Goal: Task Accomplishment & Management: Manage account settings

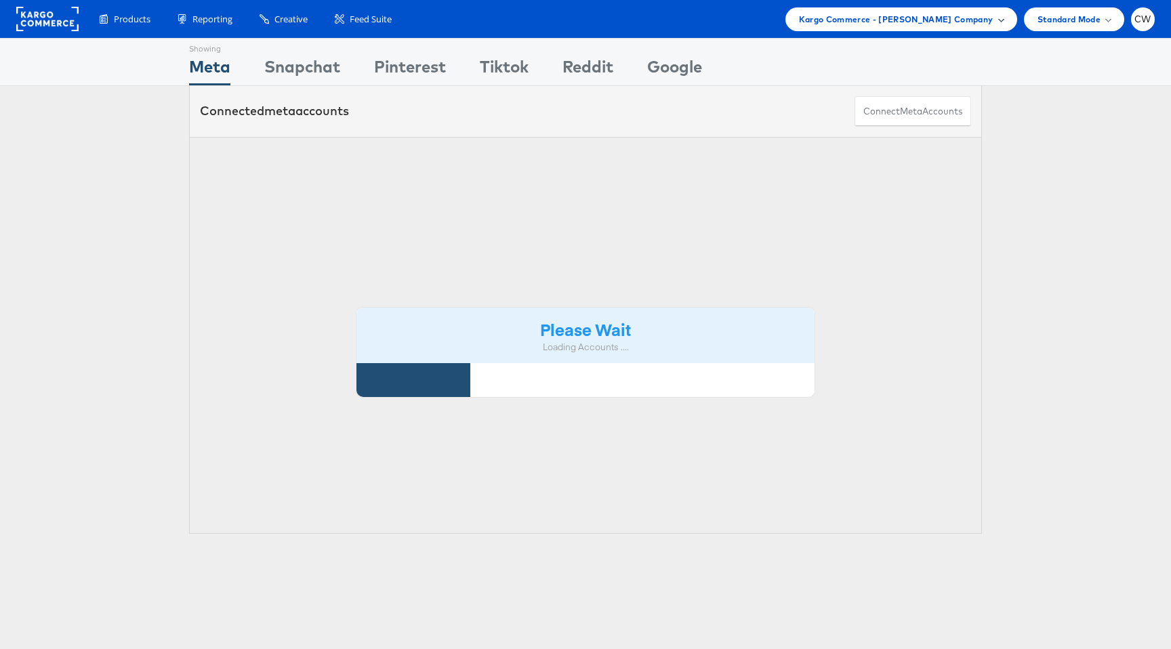
click at [929, 26] on span "Kargo Commerce - [PERSON_NAME] Company" at bounding box center [896, 19] width 194 height 14
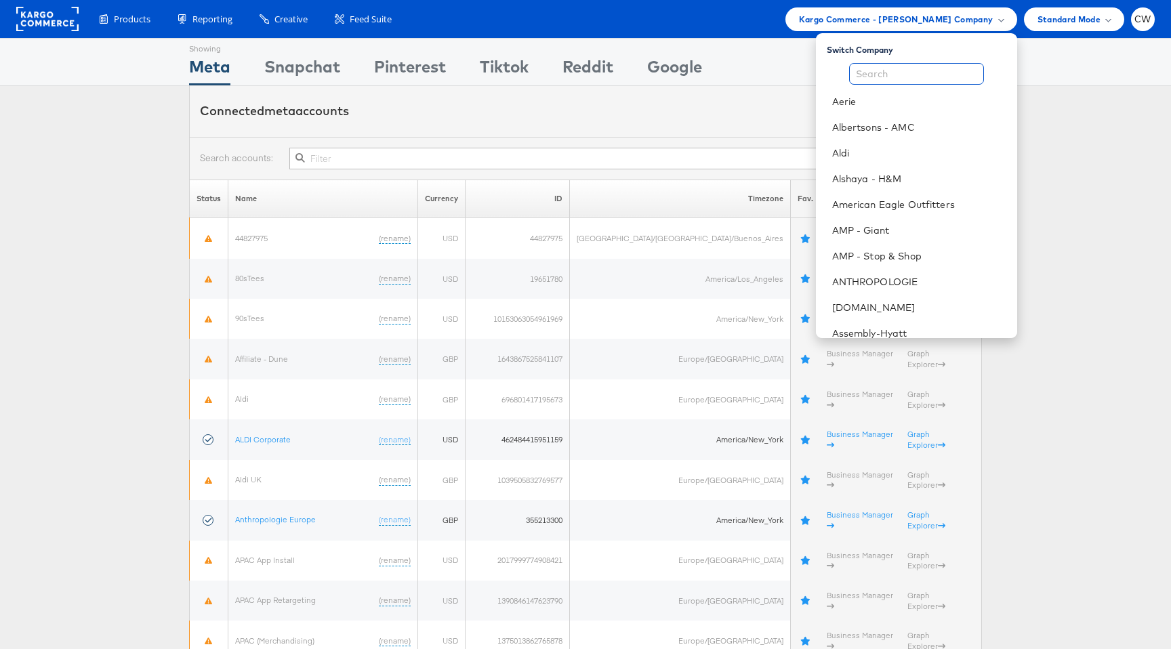
click at [864, 82] on input "text" at bounding box center [916, 74] width 135 height 22
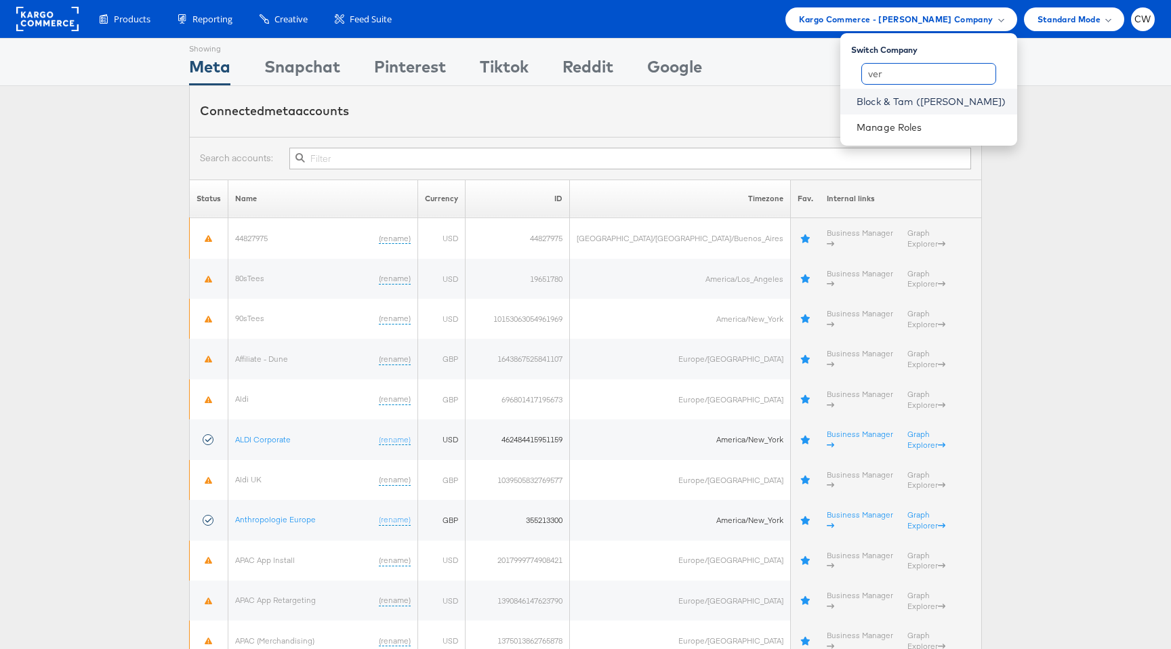
type input "ver"
click at [942, 100] on link "Block & Tam ([PERSON_NAME])" at bounding box center [931, 102] width 150 height 14
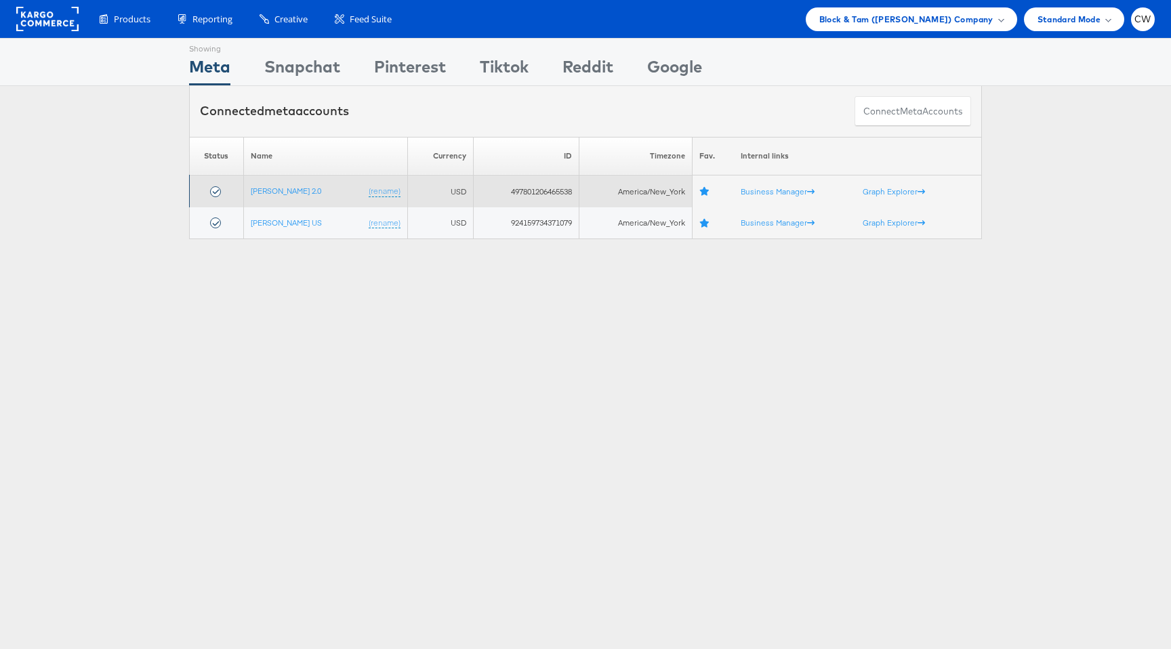
click at [301, 181] on td "Veronica Beard 2.0 (rename)" at bounding box center [325, 191] width 164 height 32
click at [301, 186] on link "[PERSON_NAME] 2.0" at bounding box center [286, 191] width 70 height 10
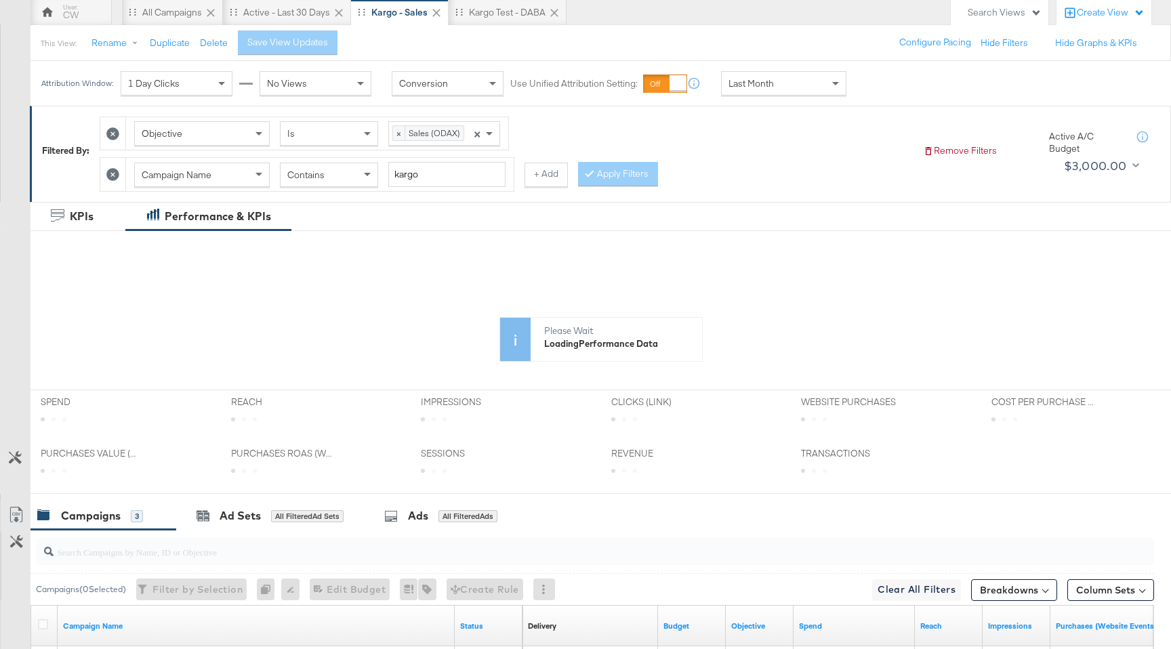
scroll to position [91, 0]
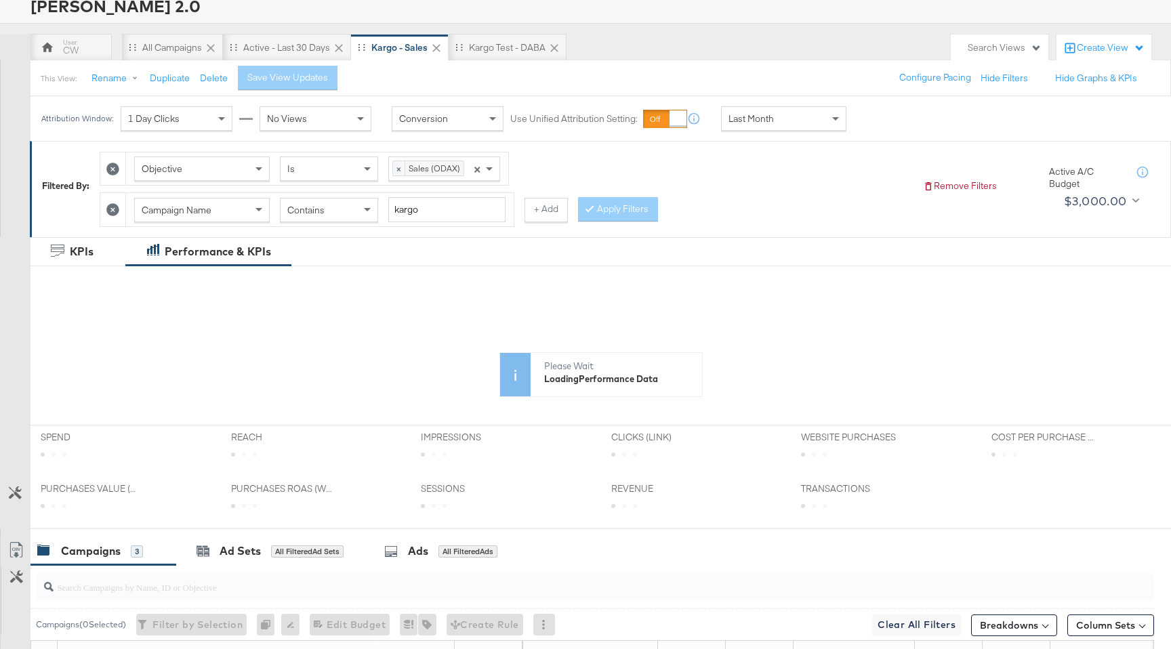
click at [789, 98] on div "Attribution Window: 1 Day Clicks No Views Conversion Use Unified Attribution Se…" at bounding box center [446, 118] width 833 height 45
click at [789, 108] on div "Last Month" at bounding box center [783, 118] width 124 height 23
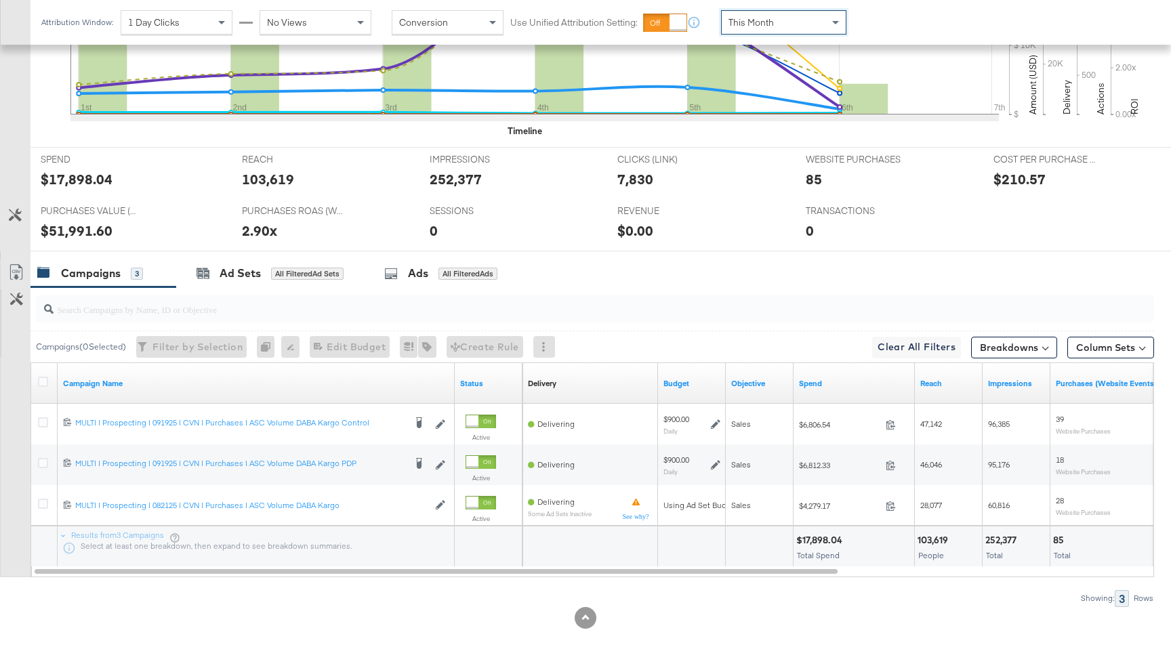
scroll to position [518, 0]
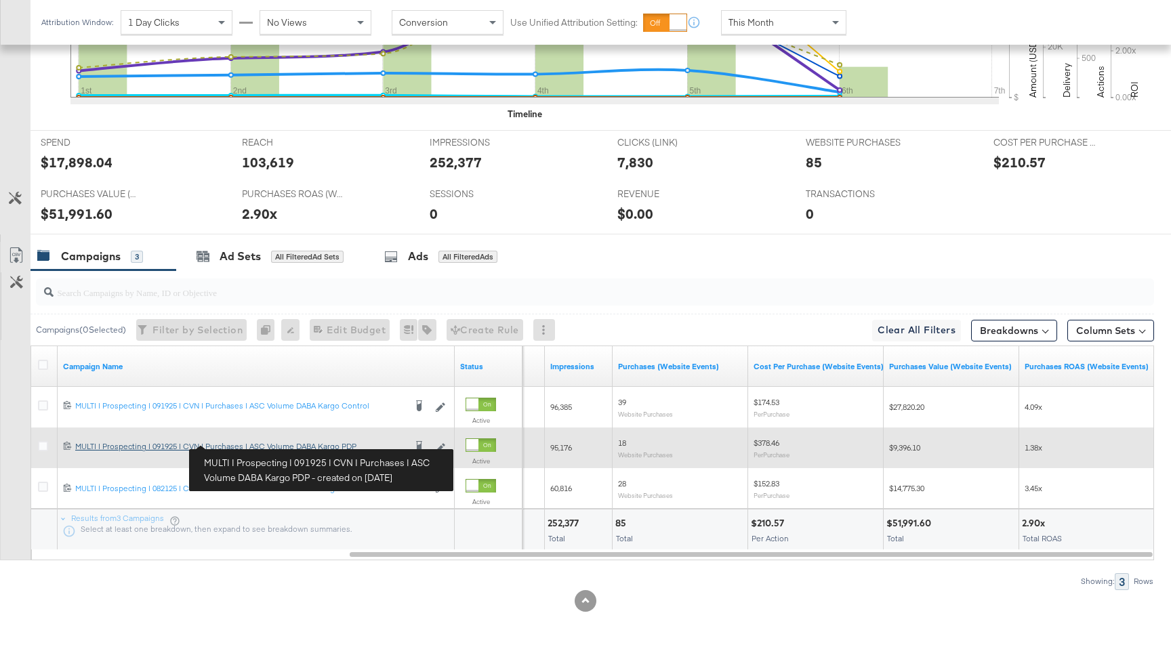
click at [335, 452] on link "MULTI | Prospecting | 091925 | CVN | Purchases | ASC Volume DABA Kargo PDP MULT…" at bounding box center [239, 448] width 329 height 14
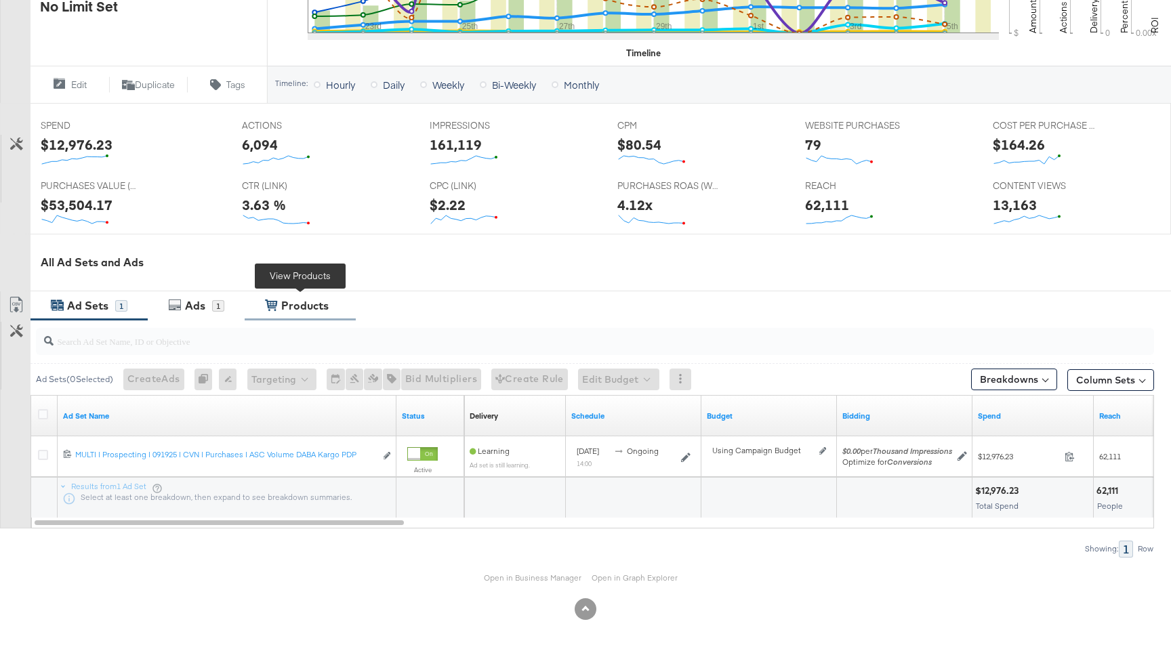
click at [326, 301] on div "Products" at bounding box center [304, 306] width 47 height 16
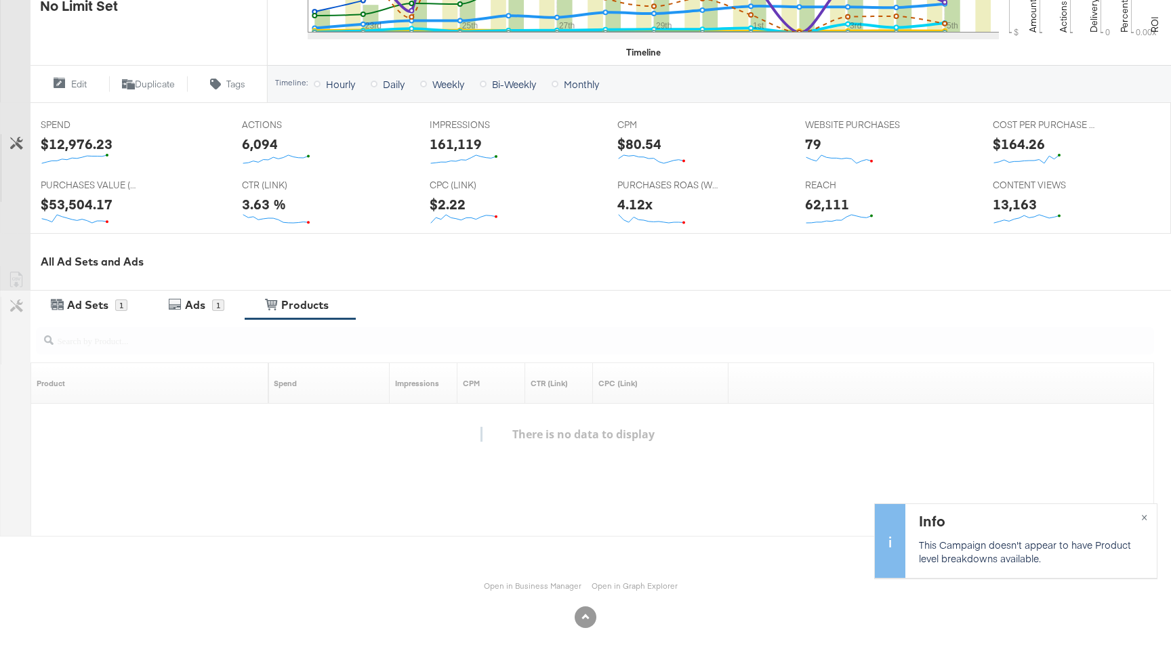
scroll to position [480, 0]
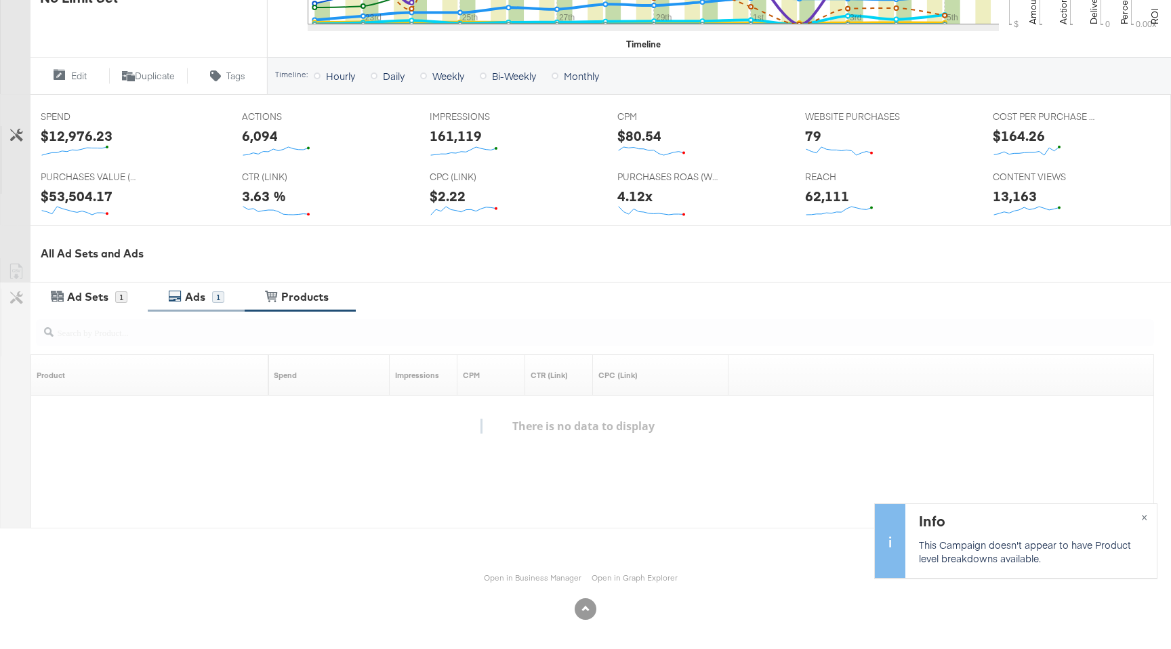
click at [217, 296] on div "1" at bounding box center [218, 297] width 12 height 12
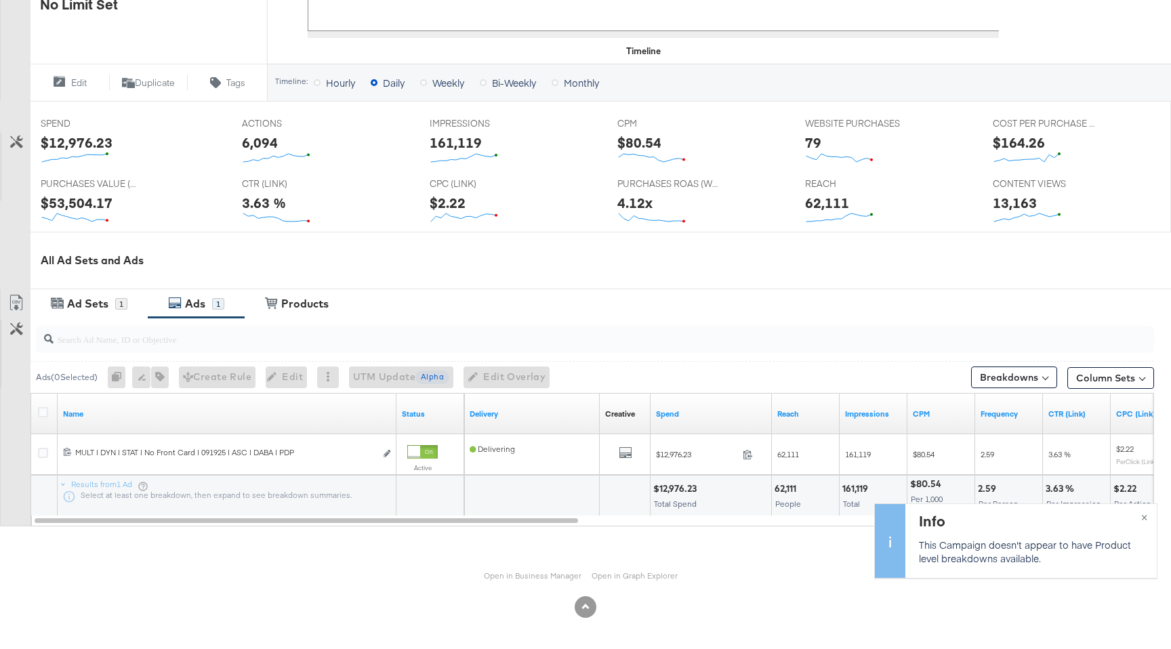
scroll to position [471, 0]
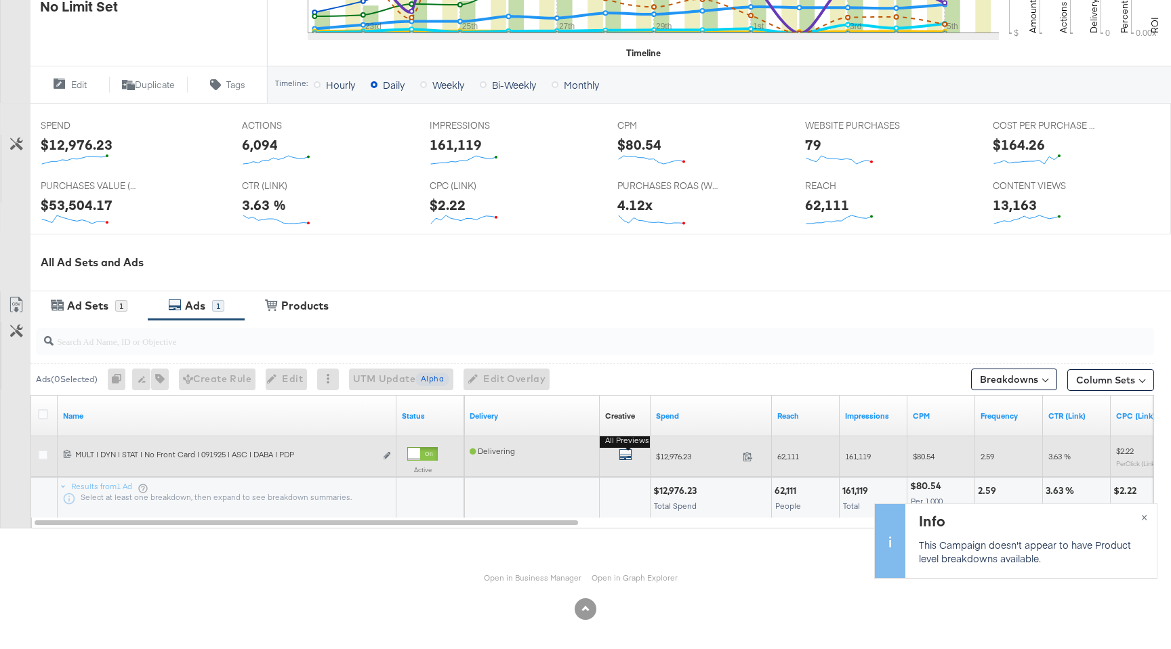
click at [623, 454] on icon "default" at bounding box center [625, 455] width 14 height 14
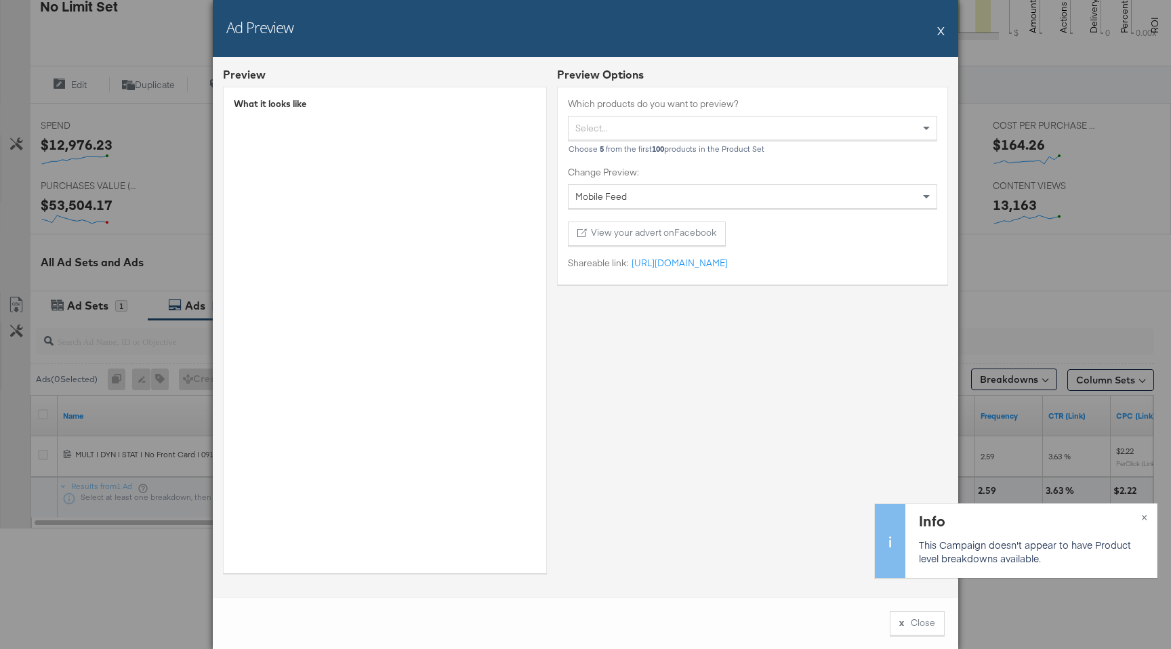
click at [940, 30] on button "X" at bounding box center [940, 30] width 7 height 27
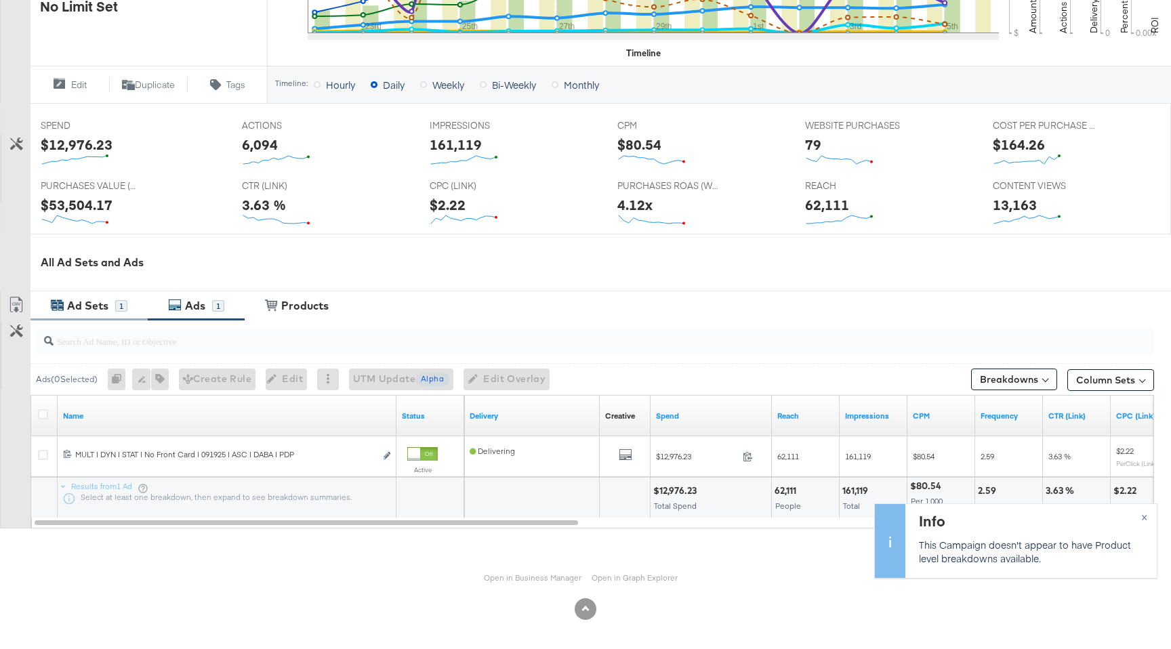
click at [108, 302] on div "Ad Sets" at bounding box center [89, 306] width 51 height 16
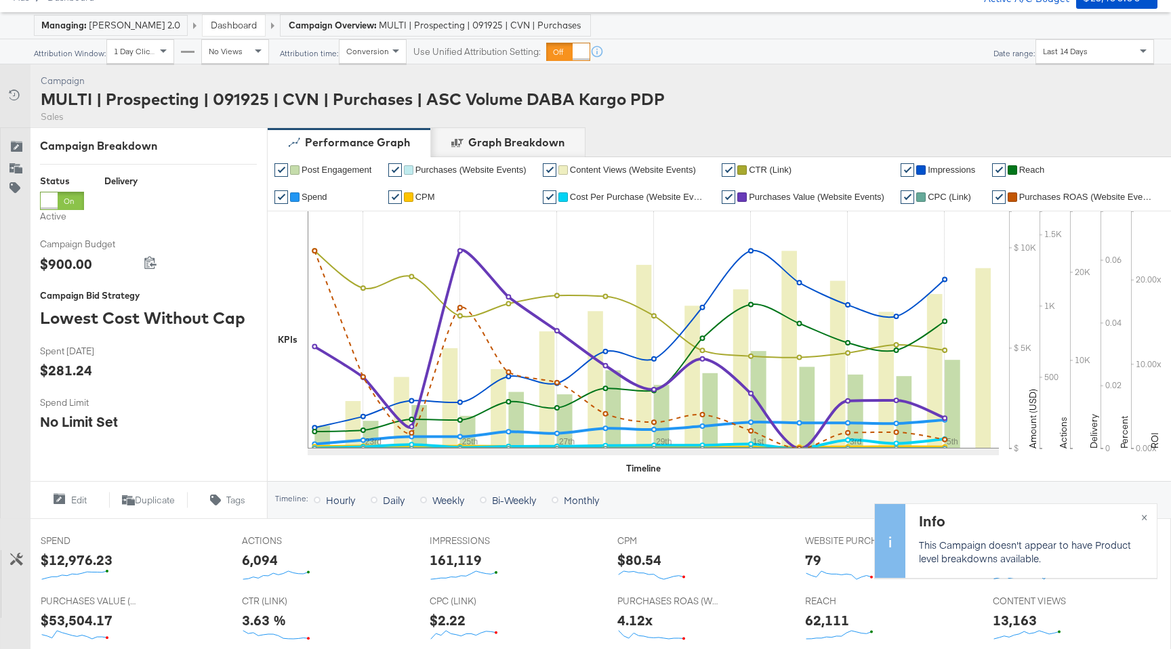
scroll to position [0, 0]
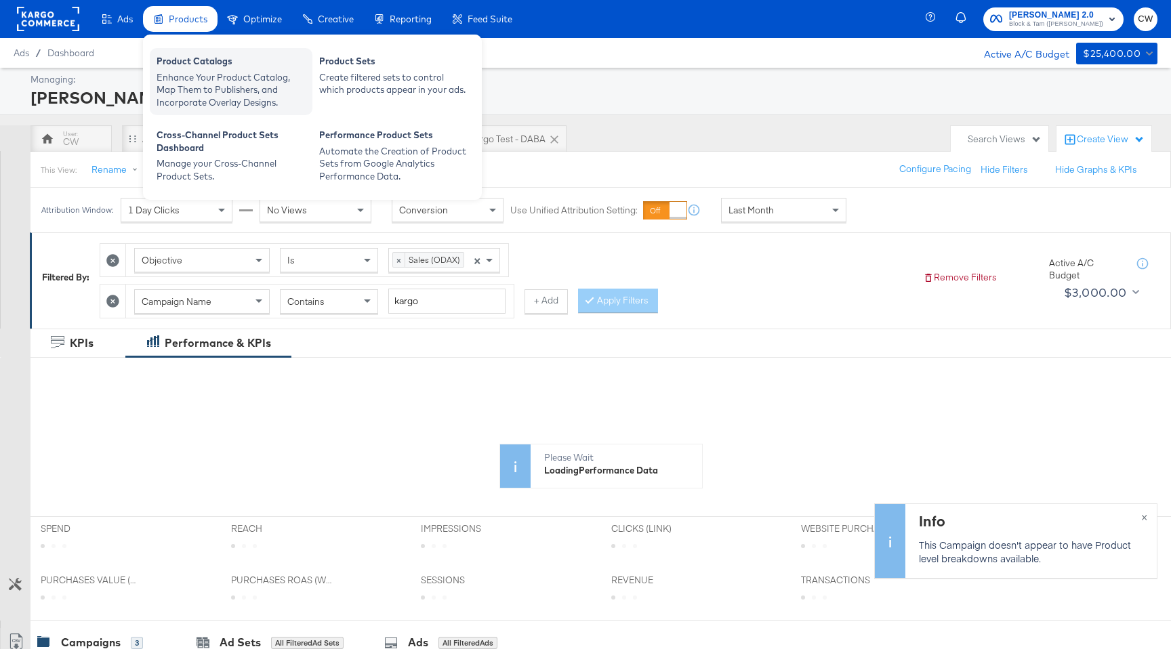
click at [203, 81] on div "Enhance Your Product Catalog, Map Them to Publishers, and Incorporate Overlay D…" at bounding box center [230, 90] width 149 height 38
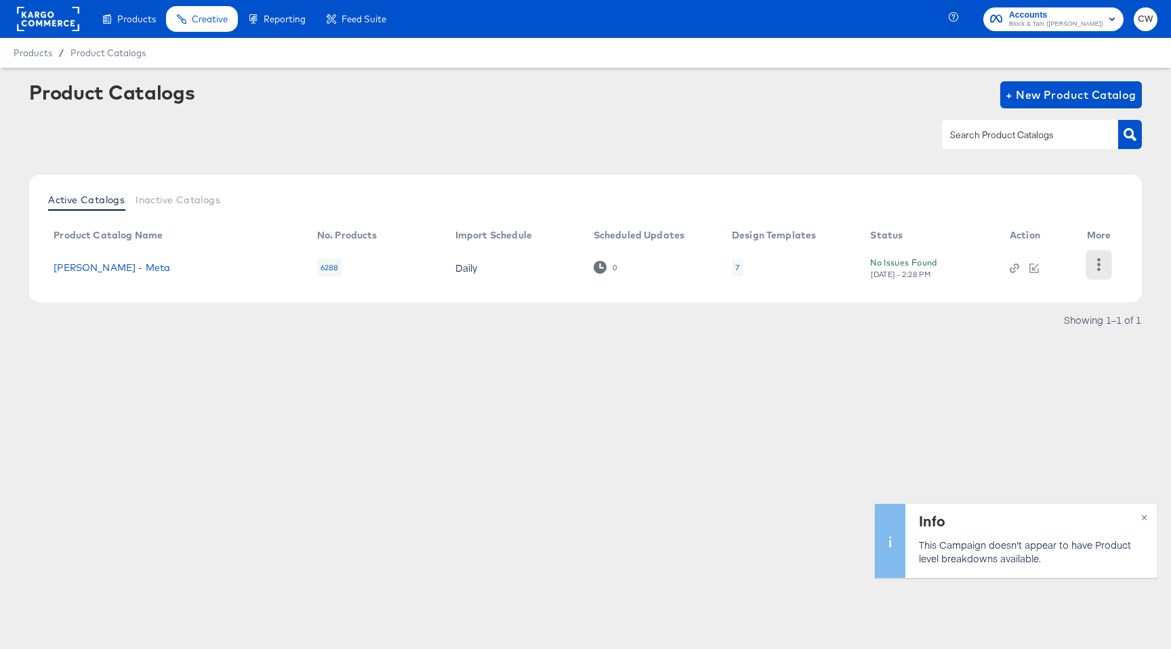
click at [1101, 259] on icon "button" at bounding box center [1098, 264] width 13 height 13
click at [1055, 263] on div "HUD Checks (Internal)" at bounding box center [1042, 264] width 135 height 22
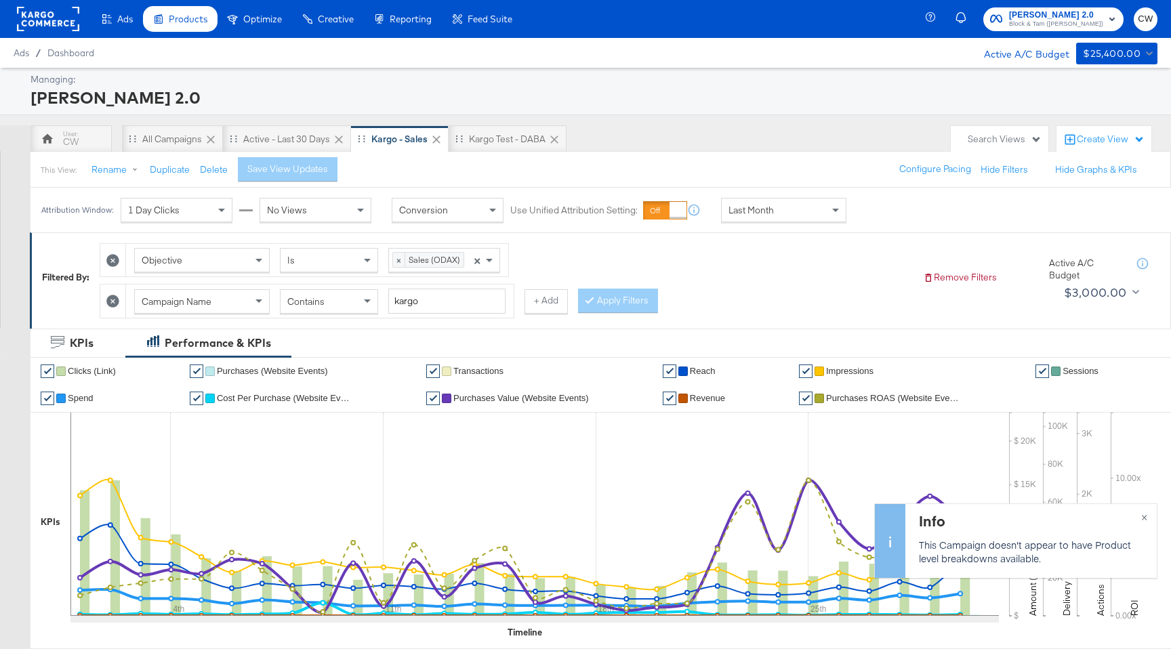
click at [780, 213] on div "Last Month" at bounding box center [783, 209] width 124 height 23
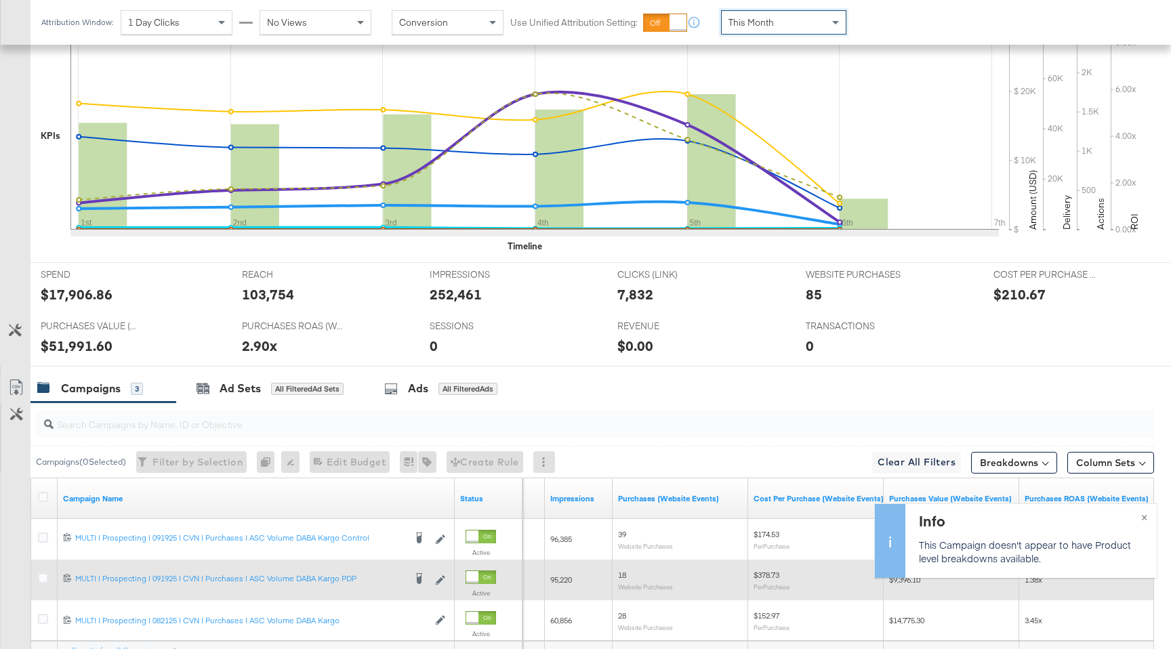
scroll to position [518, 0]
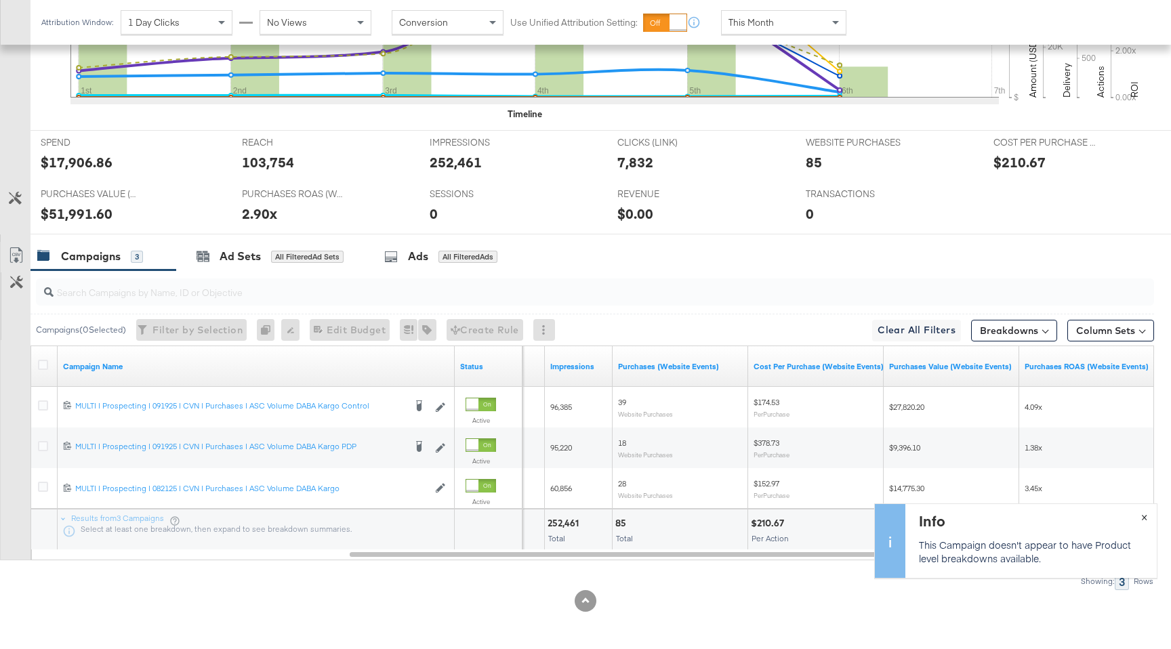
click at [1145, 520] on span "×" at bounding box center [1144, 516] width 6 height 16
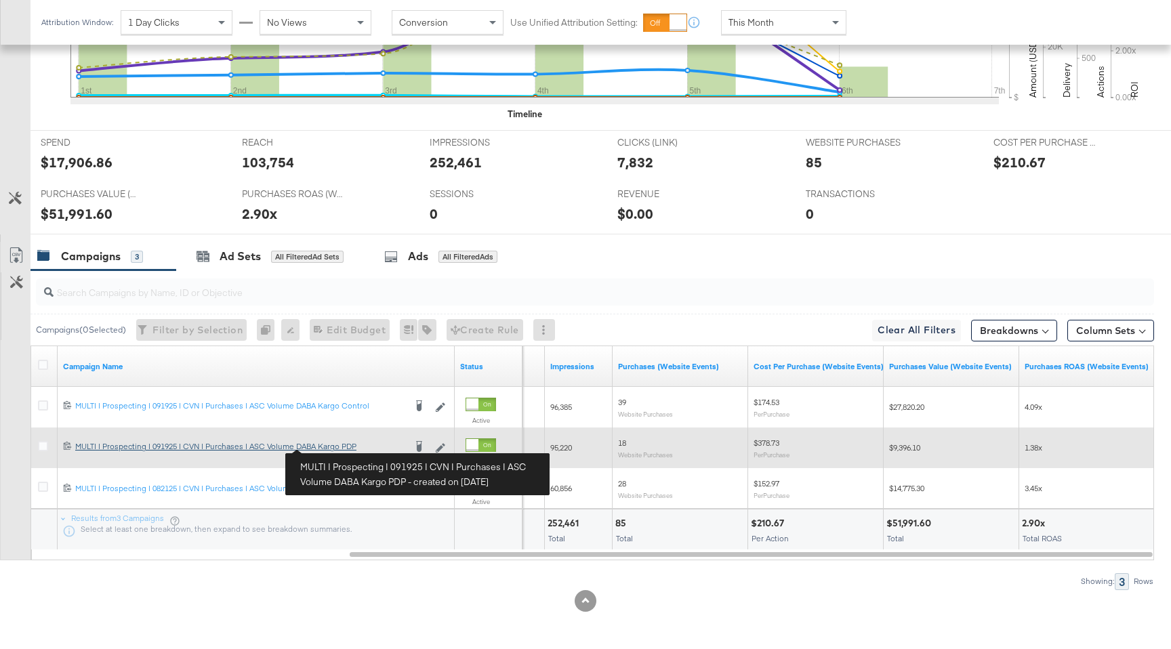
click at [336, 447] on div "MULTI | Prospecting | 091925 | CVN | Purchases | ASC Volume DABA Kargo PDP MULT…" at bounding box center [239, 446] width 329 height 11
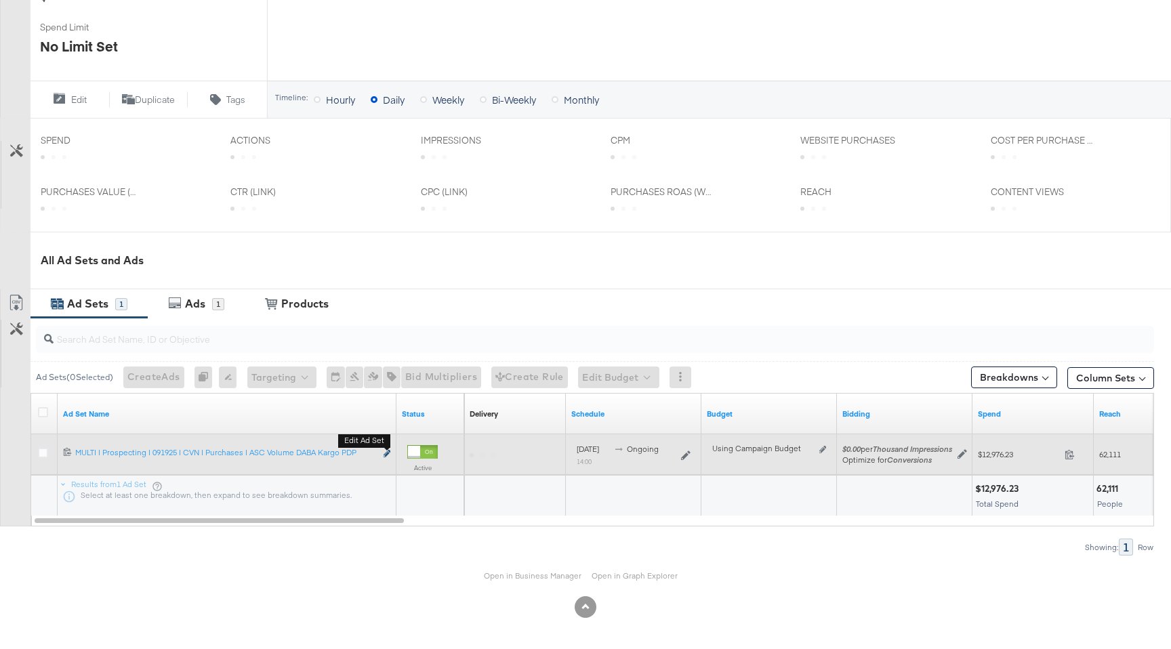
scroll to position [471, 0]
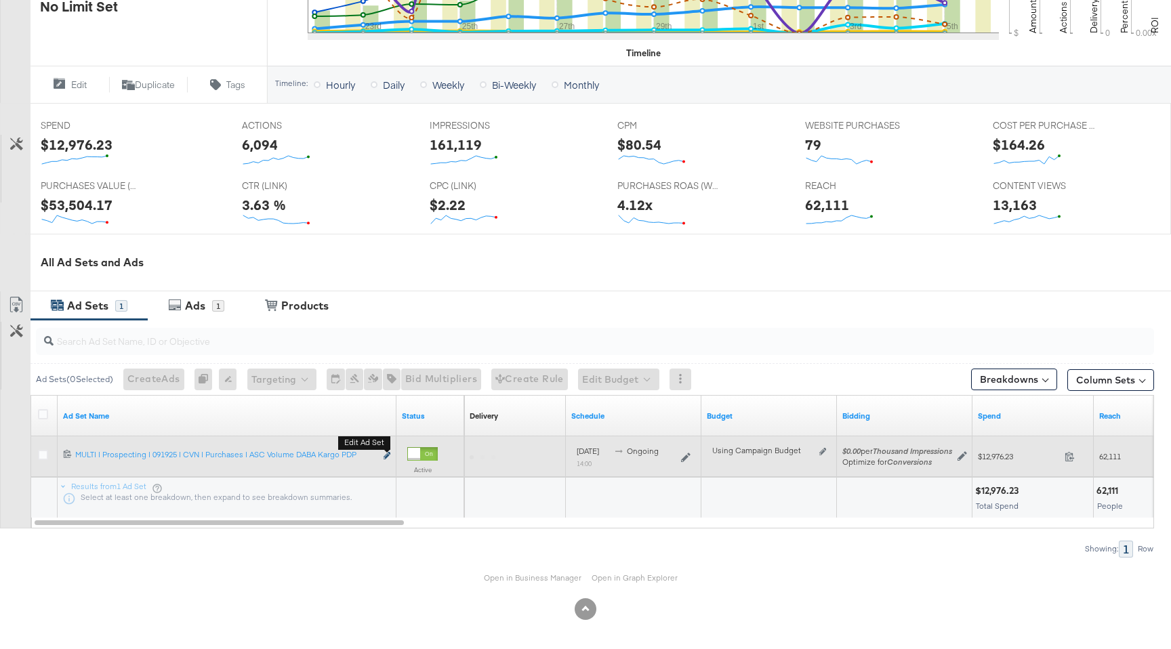
click at [385, 452] on icon "link" at bounding box center [386, 455] width 7 height 7
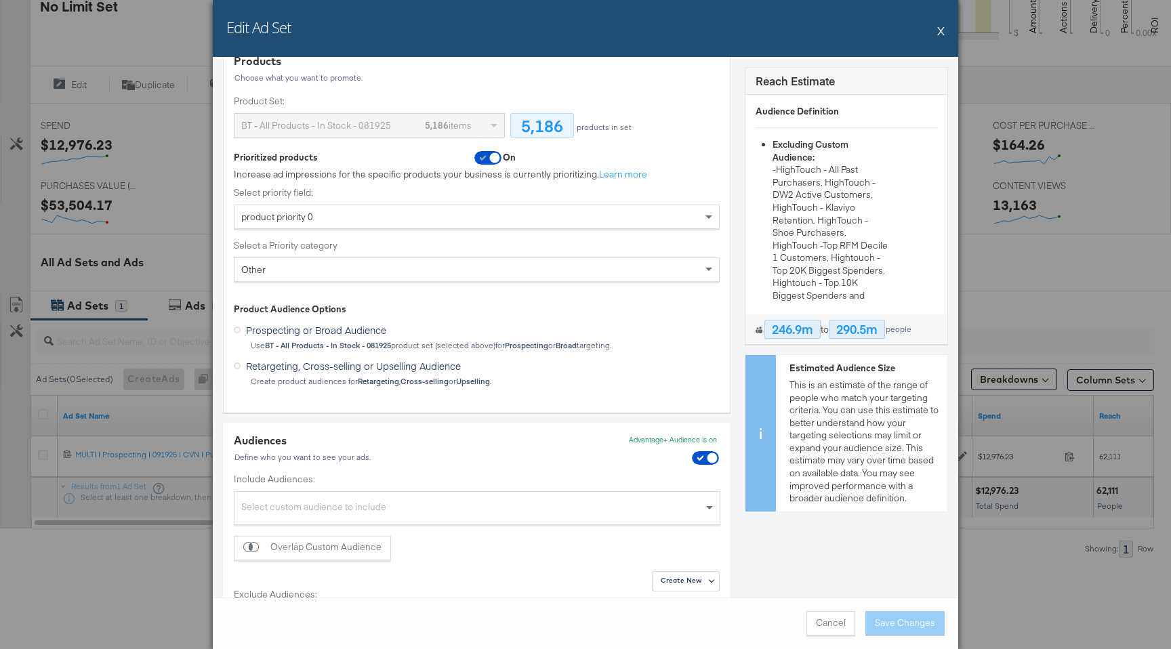
scroll to position [120, 0]
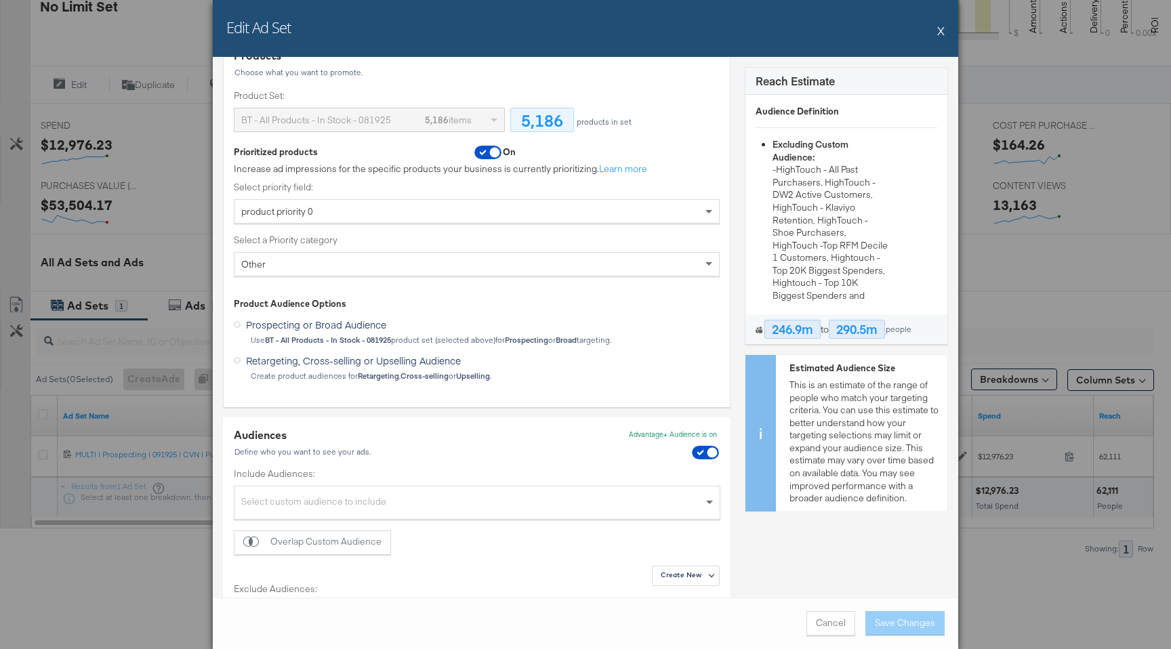
click at [615, 209] on div "product priority 0" at bounding box center [476, 211] width 484 height 23
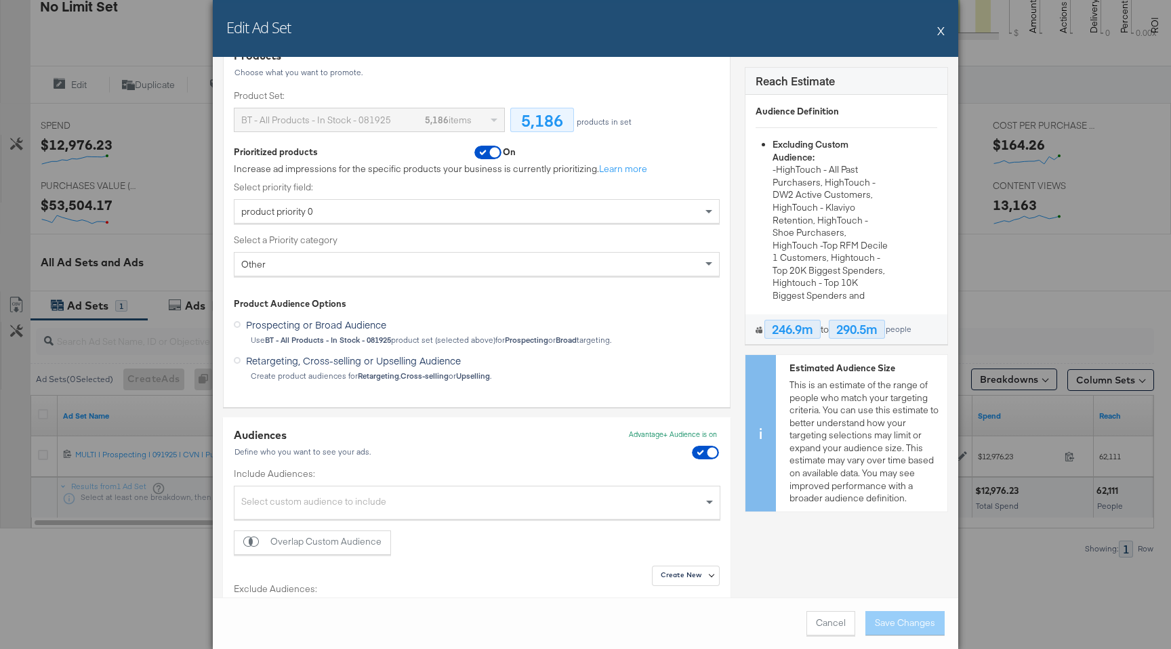
click at [379, 264] on div "Other" at bounding box center [476, 264] width 484 height 23
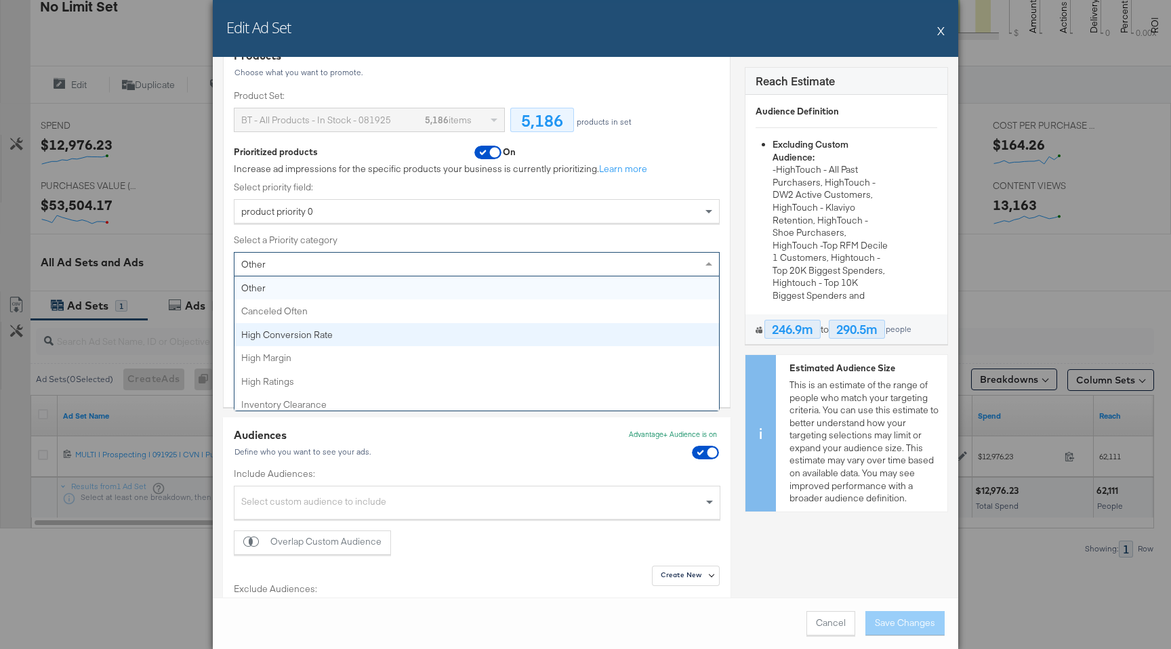
scroll to position [53, 0]
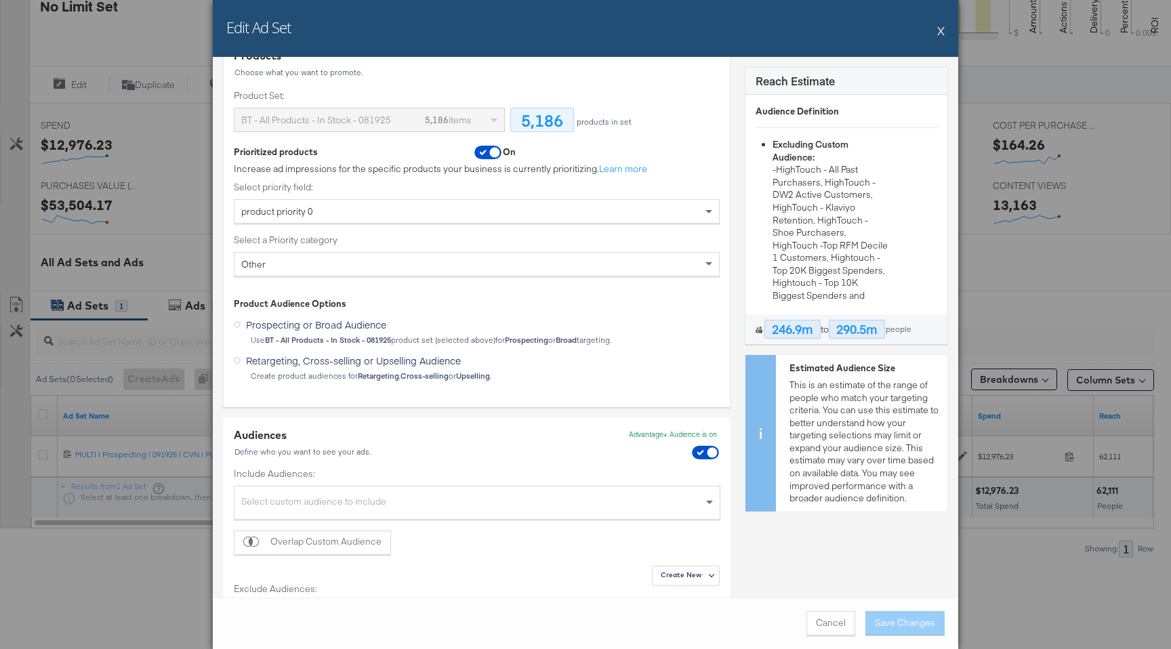
click at [937, 28] on div "Edit Ad Set X" at bounding box center [585, 28] width 745 height 57
click at [943, 30] on button "X" at bounding box center [940, 30] width 7 height 27
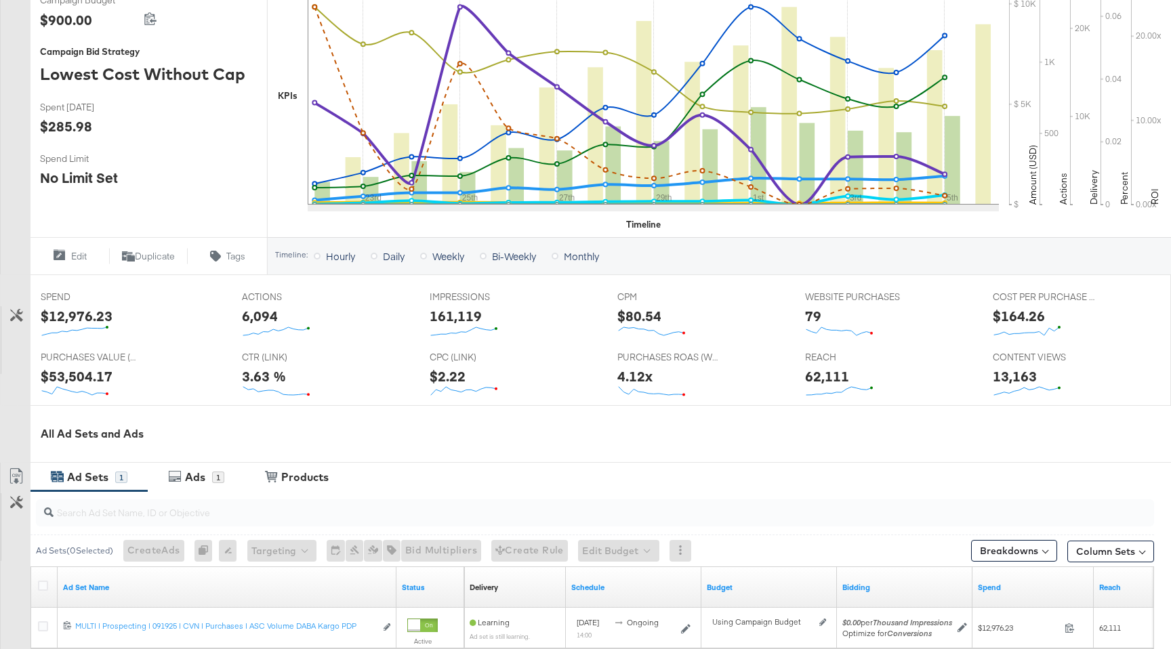
scroll to position [0, 0]
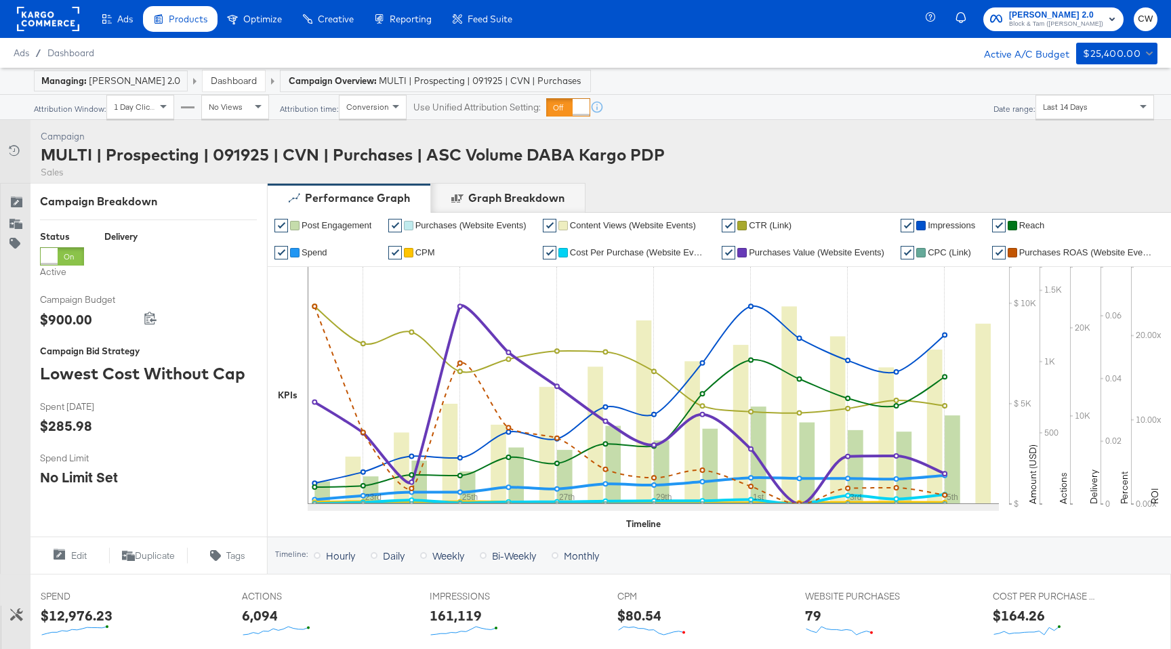
click at [420, 85] on span "MULTI | Prospecting | 091925 | CVN | Purchases | ASC Volume DABA Kargo PDP" at bounding box center [480, 81] width 203 height 13
click at [226, 77] on link "Dashboard" at bounding box center [234, 81] width 46 height 12
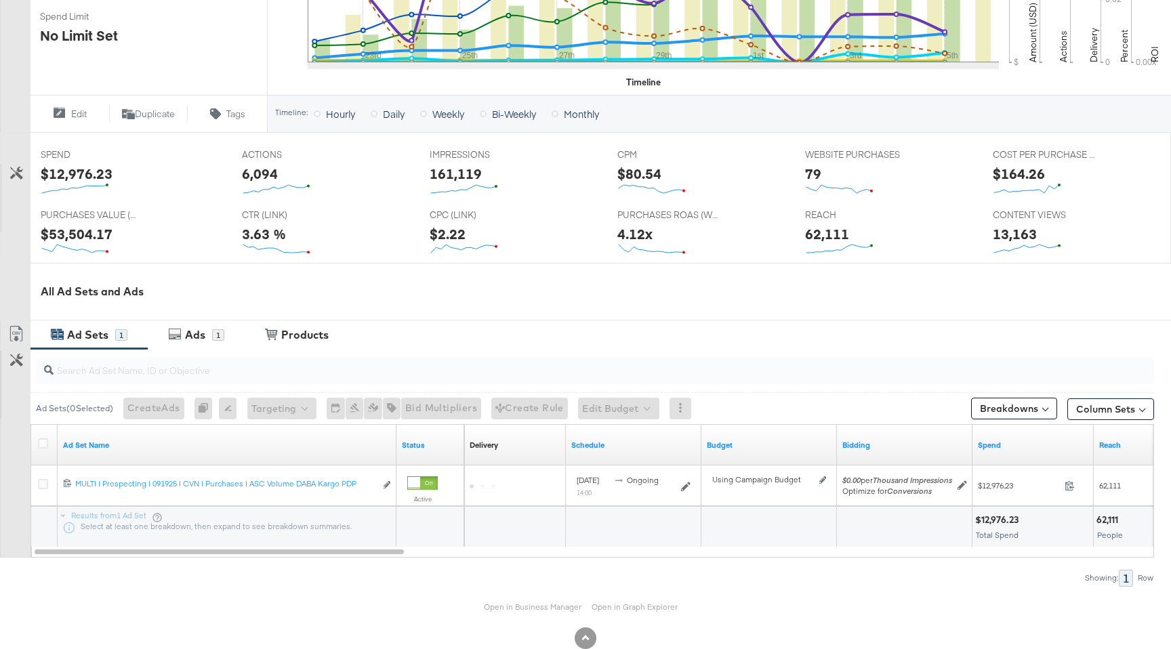
scroll to position [471, 0]
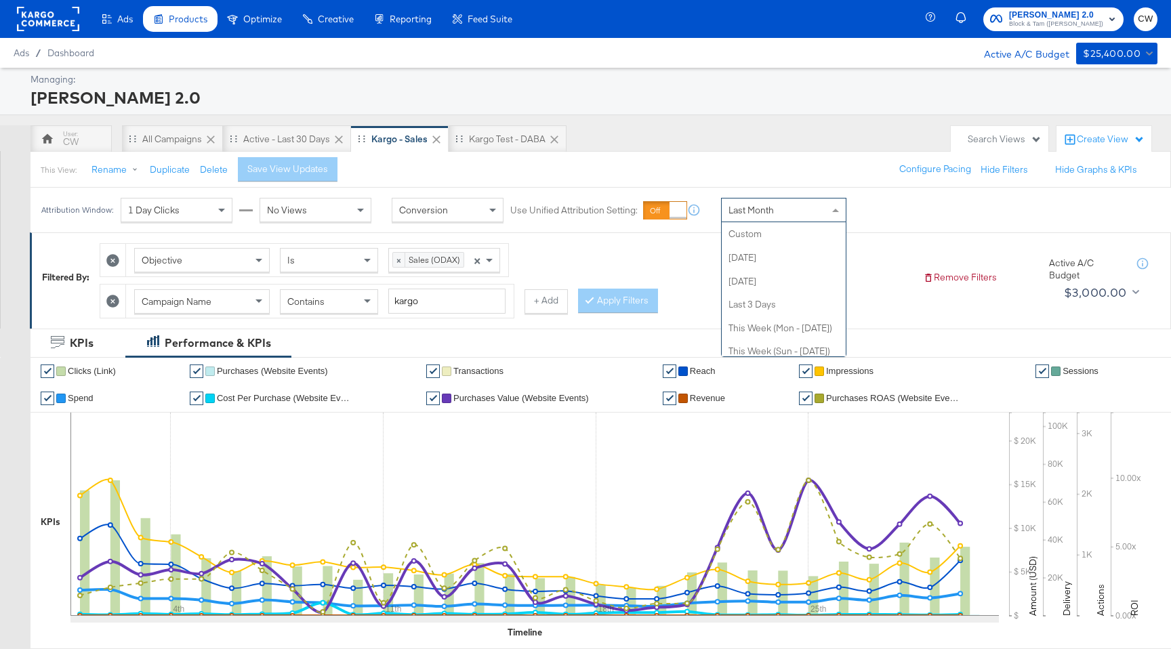
click at [793, 198] on div "Last Month" at bounding box center [783, 209] width 124 height 23
click at [780, 163] on div "This View: Rename Duplicate Delete Save View Updates Configure Pacing Hide Filt…" at bounding box center [600, 169] width 1141 height 37
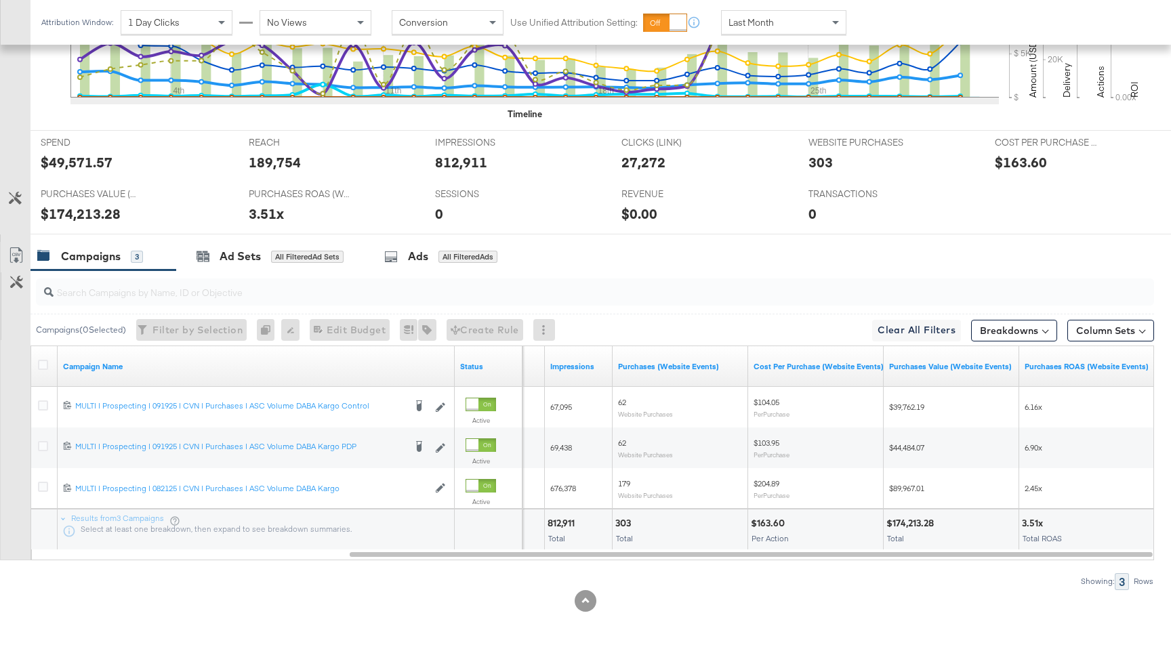
scroll to position [0, 0]
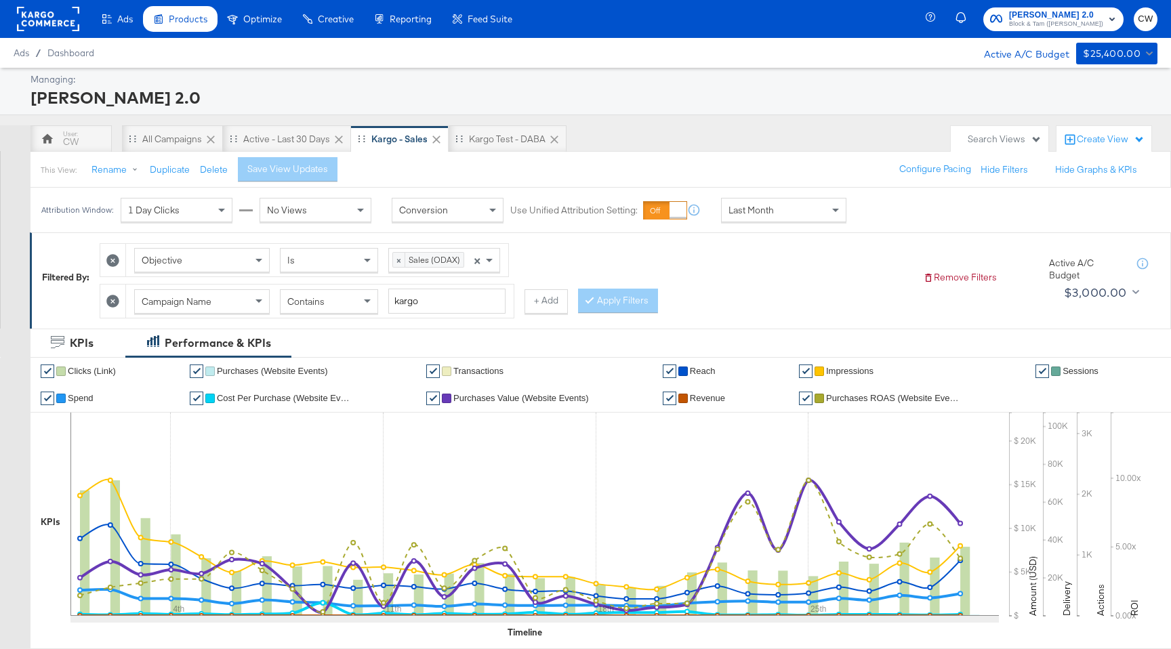
click at [775, 211] on div "Last Month" at bounding box center [783, 209] width 124 height 23
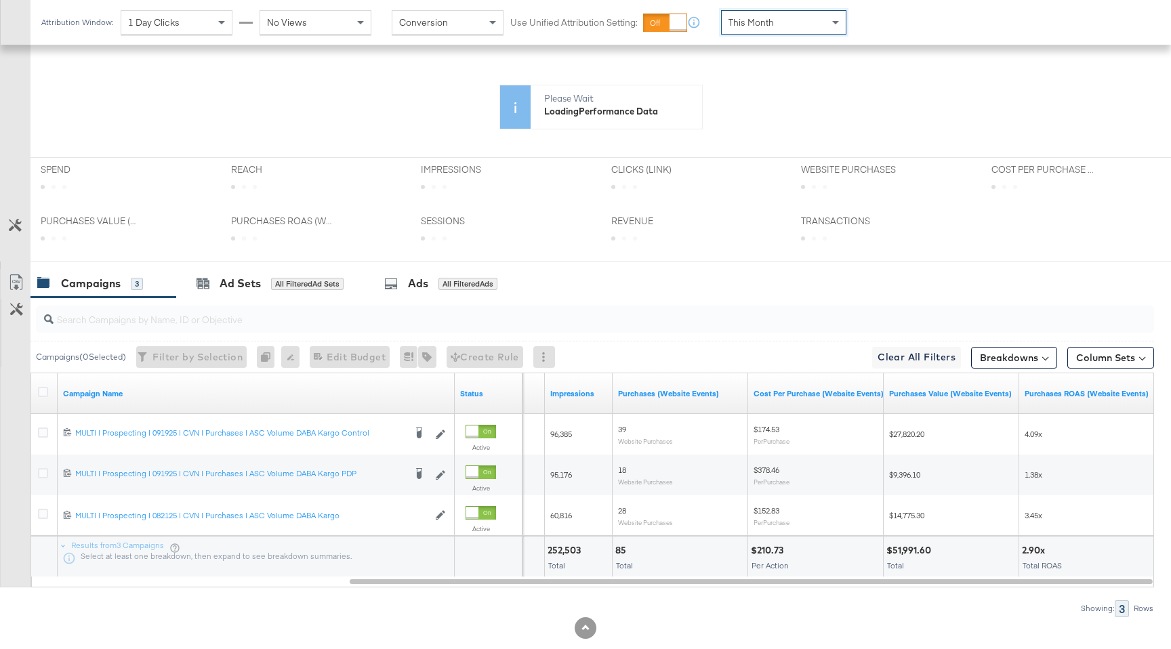
scroll to position [491, 0]
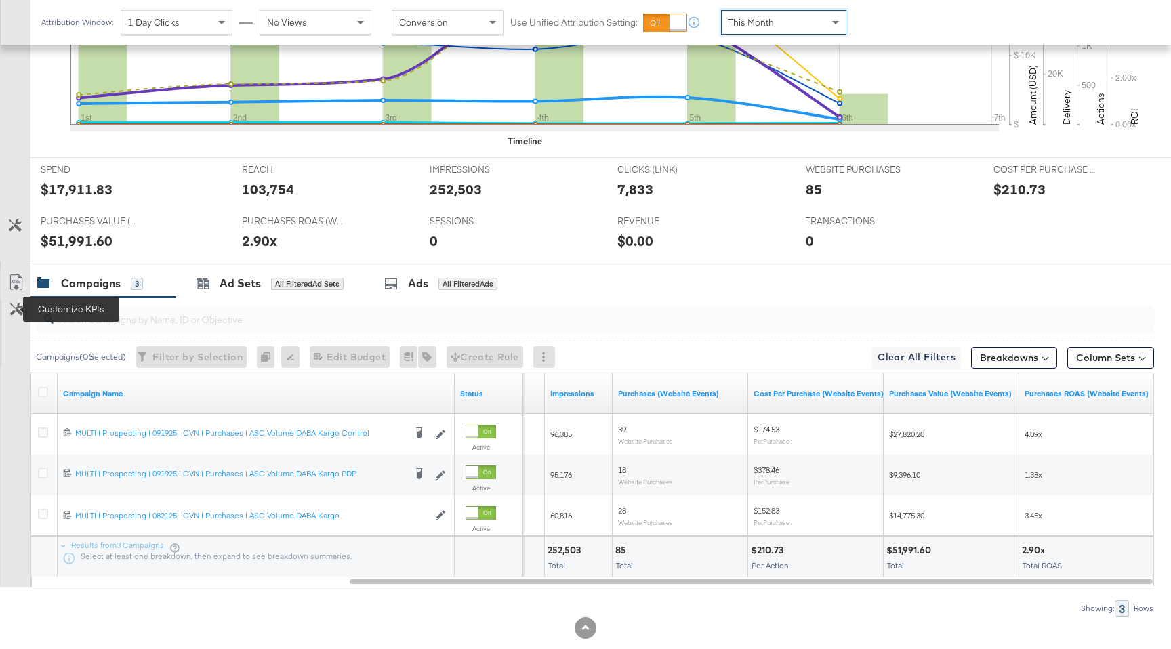
click at [16, 310] on icon at bounding box center [16, 309] width 13 height 13
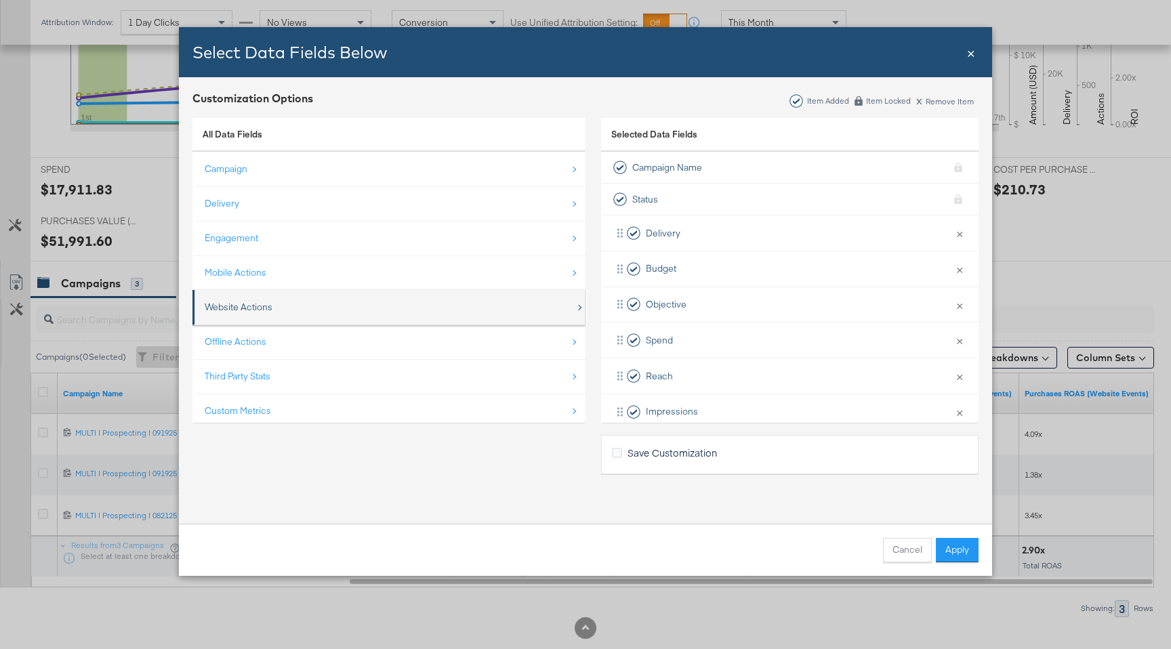
click at [323, 302] on div "Website Actions" at bounding box center [390, 307] width 371 height 28
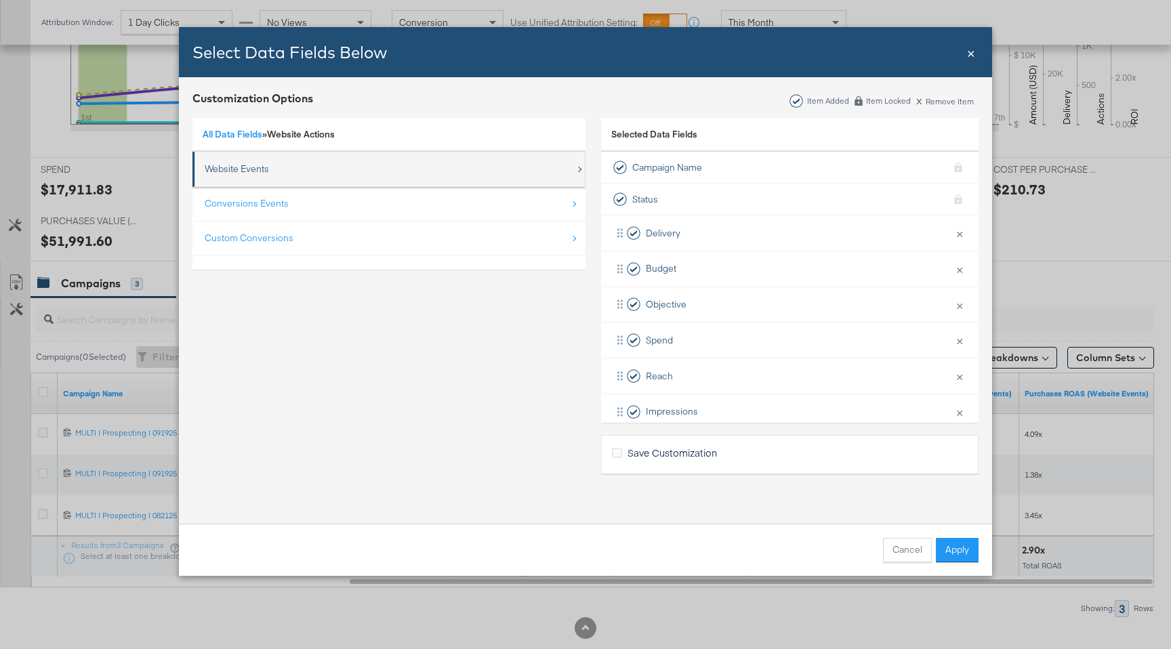
click at [292, 163] on div "Website Events" at bounding box center [390, 169] width 371 height 28
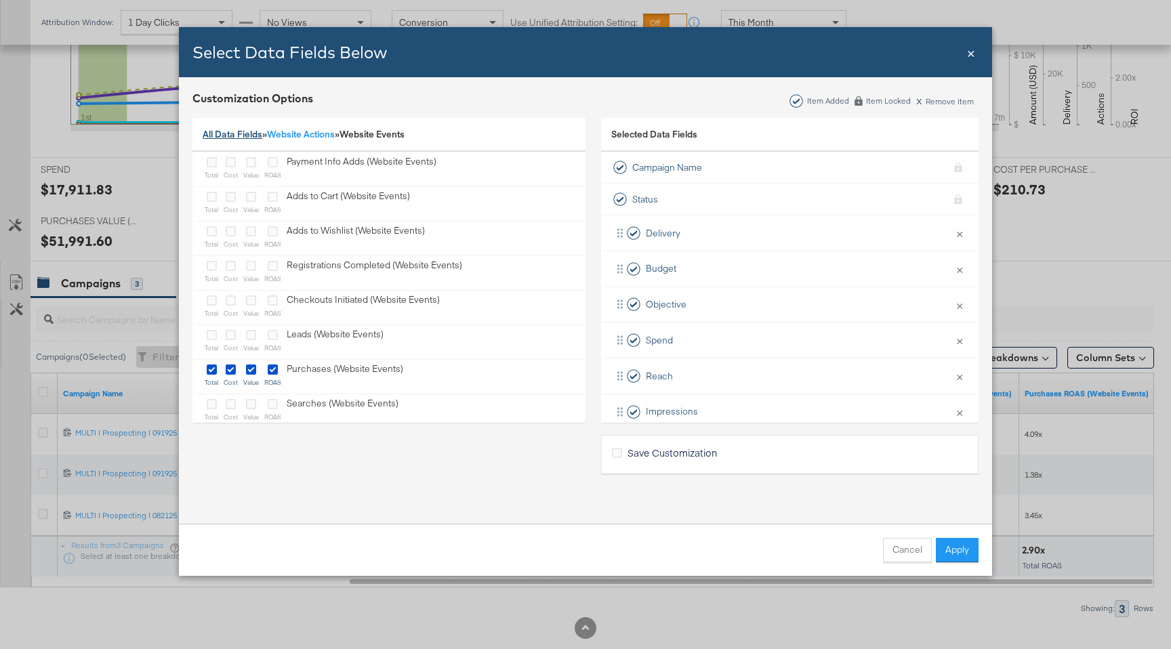
click at [240, 134] on link "All Data Fields" at bounding box center [233, 134] width 60 height 12
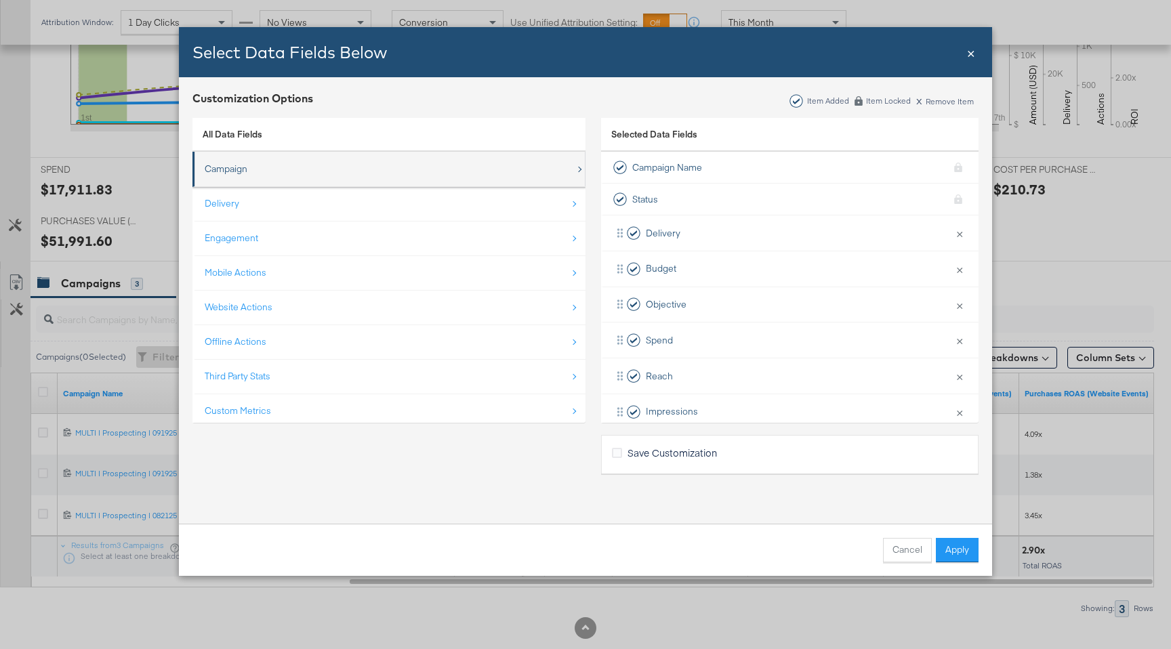
click at [232, 172] on div "Campaign" at bounding box center [226, 169] width 43 height 13
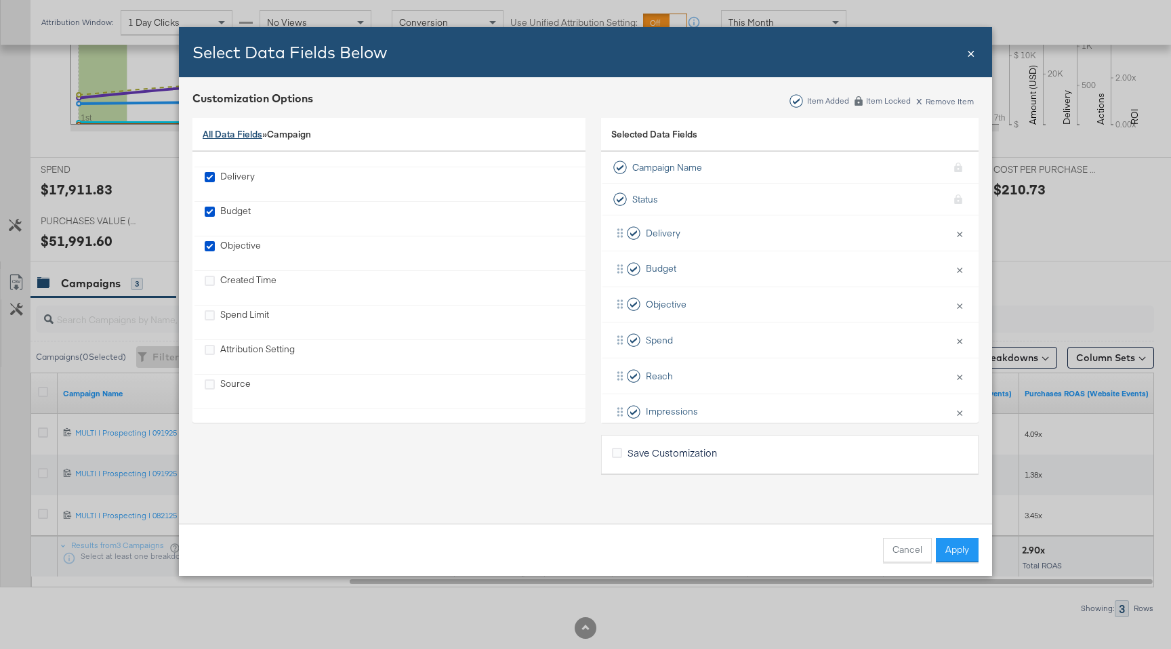
click at [229, 130] on link "All Data Fields" at bounding box center [233, 134] width 60 height 12
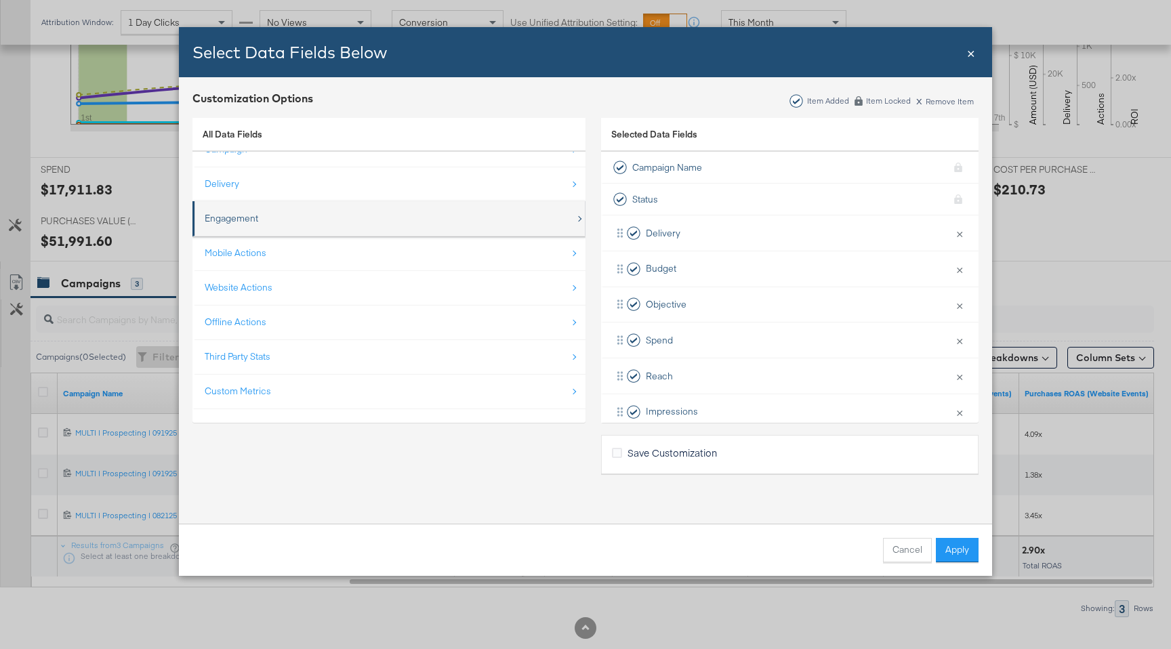
click at [224, 213] on div "Engagement" at bounding box center [232, 218] width 54 height 13
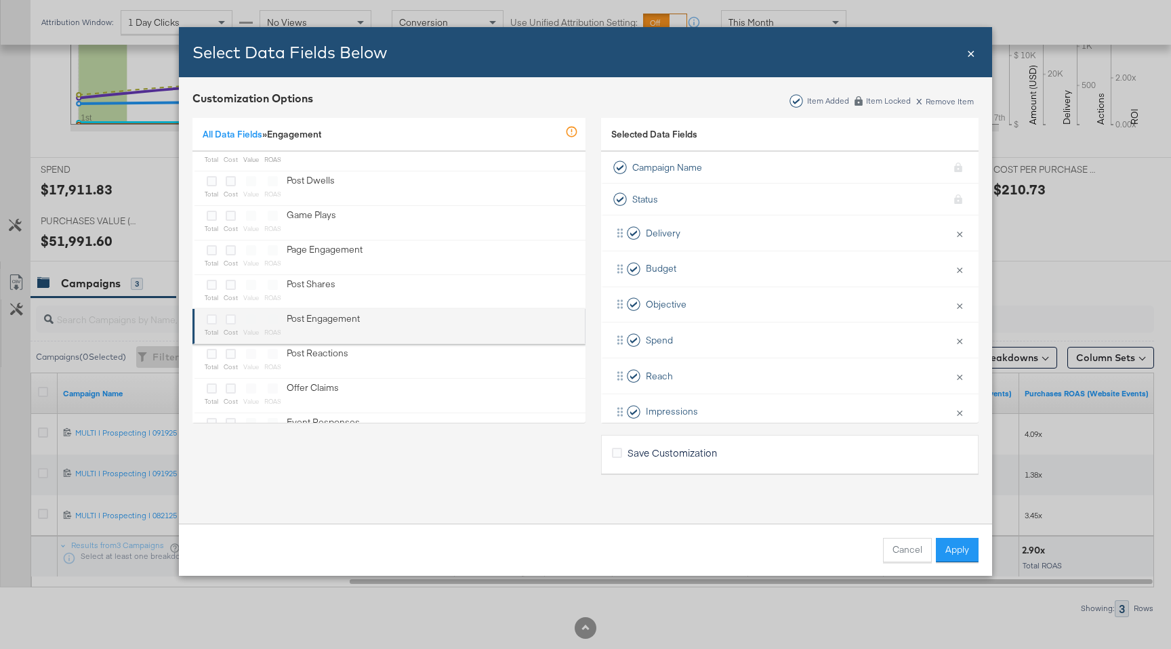
scroll to position [0, 0]
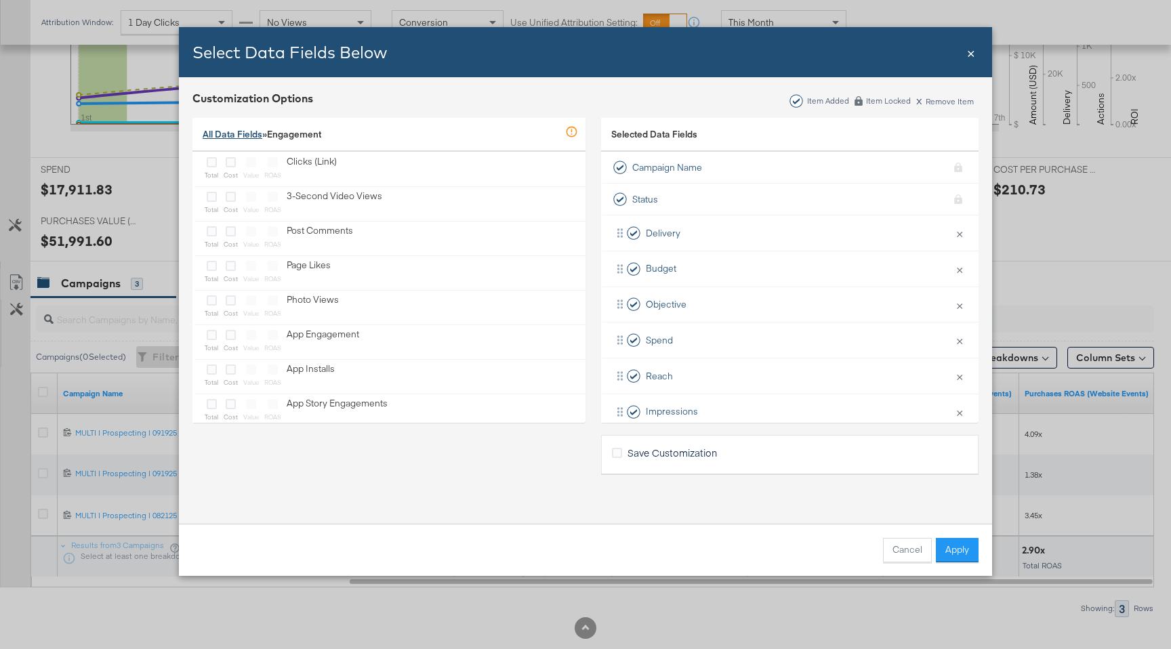
click at [245, 137] on link "All Data Fields" at bounding box center [233, 134] width 60 height 12
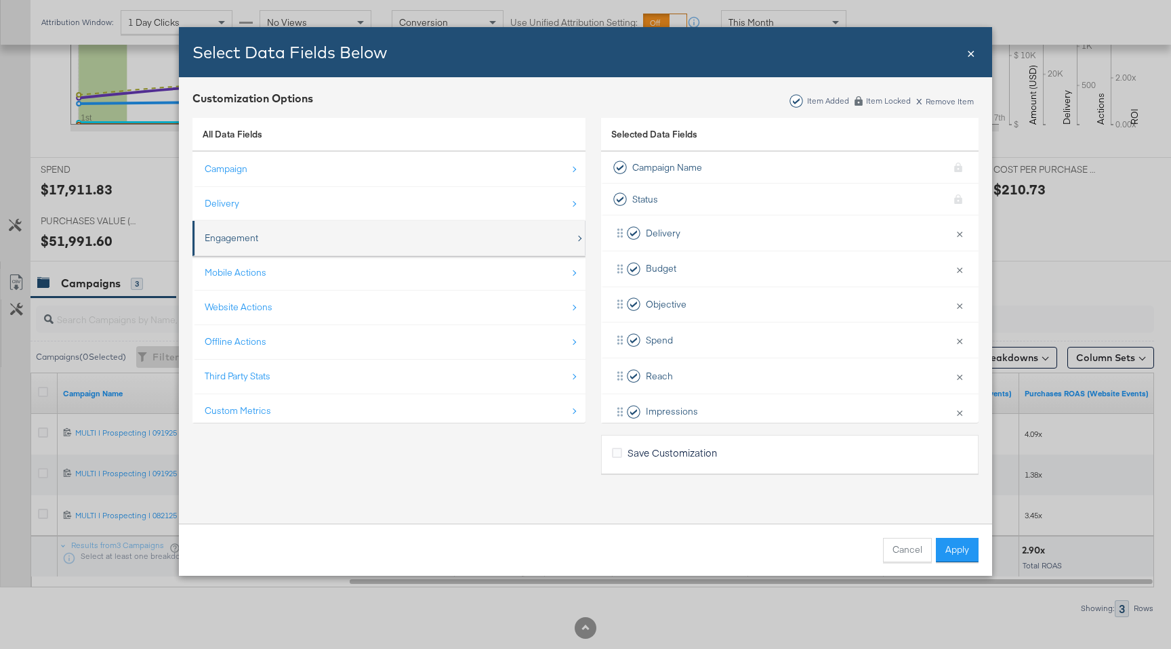
scroll to position [449, 0]
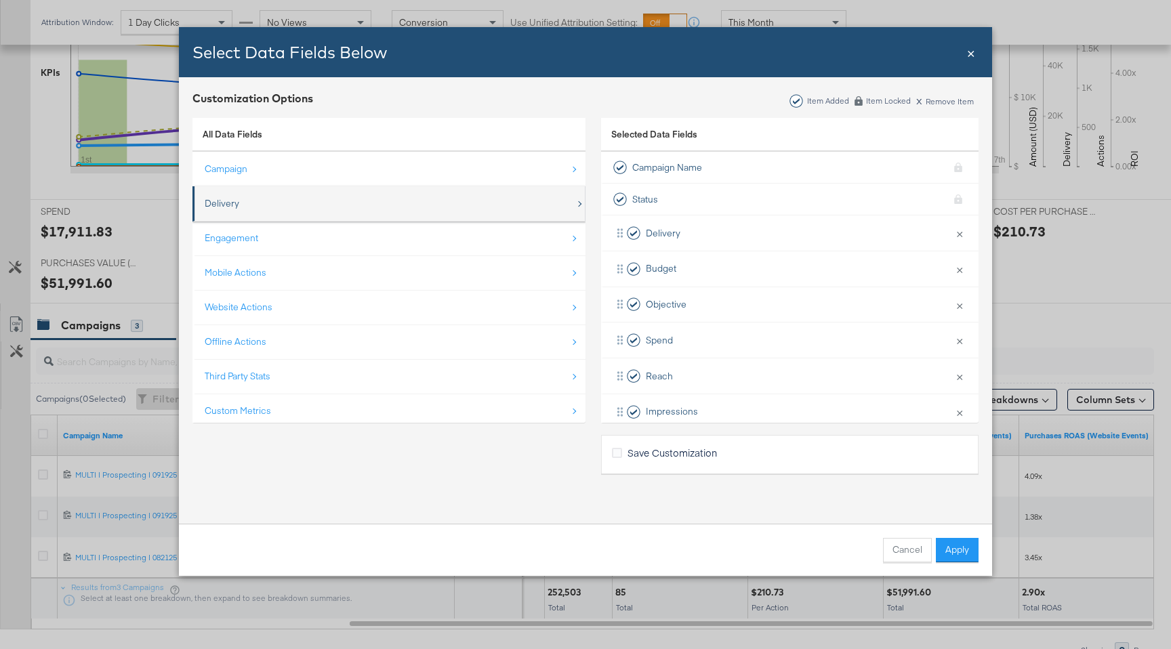
click at [285, 209] on div "Delivery" at bounding box center [390, 204] width 371 height 28
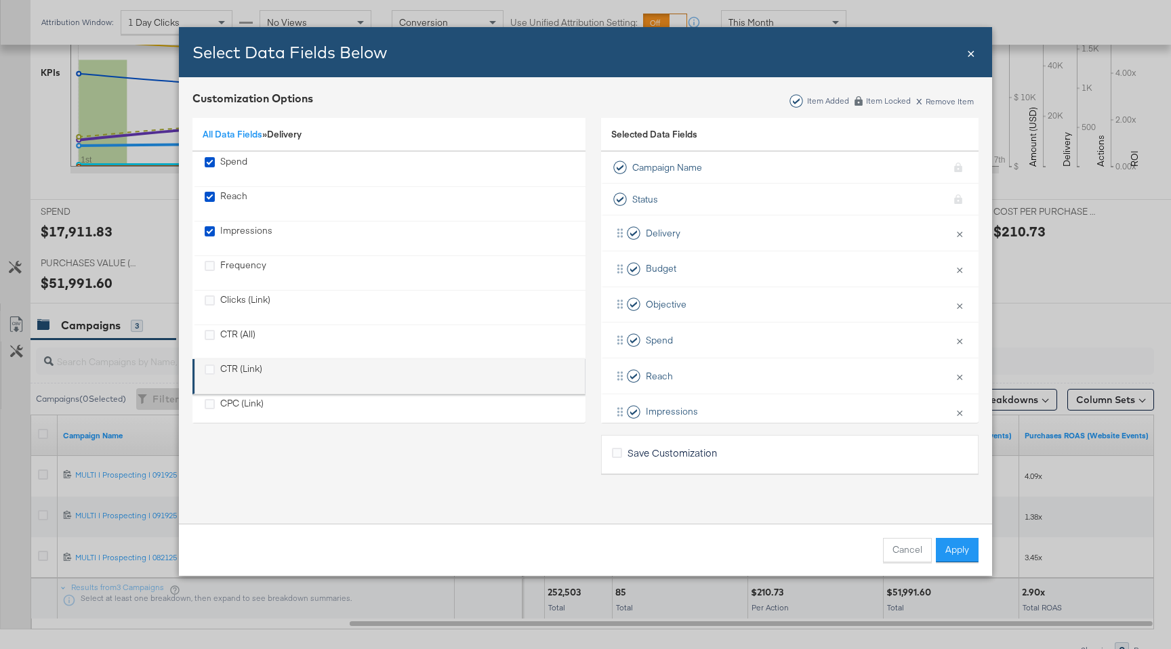
click at [257, 359] on li "CTR (Link)" at bounding box center [388, 376] width 393 height 35
click at [251, 363] on div "CTR (Link)" at bounding box center [241, 376] width 42 height 28
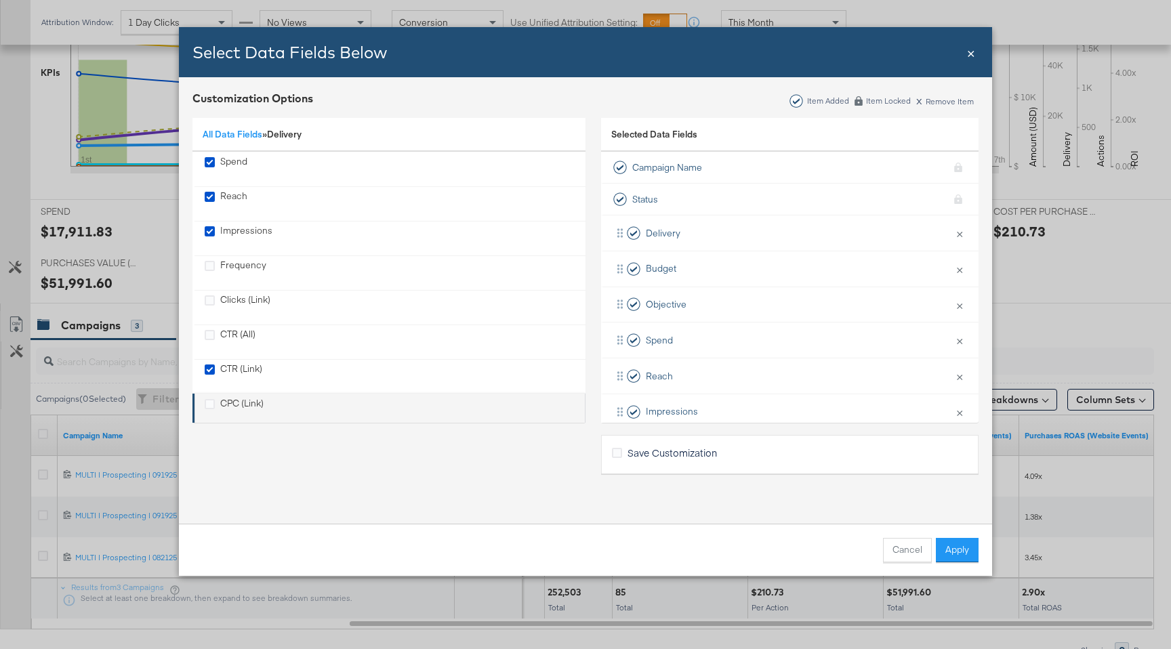
click at [247, 398] on div "CPC (Link)" at bounding box center [241, 411] width 43 height 28
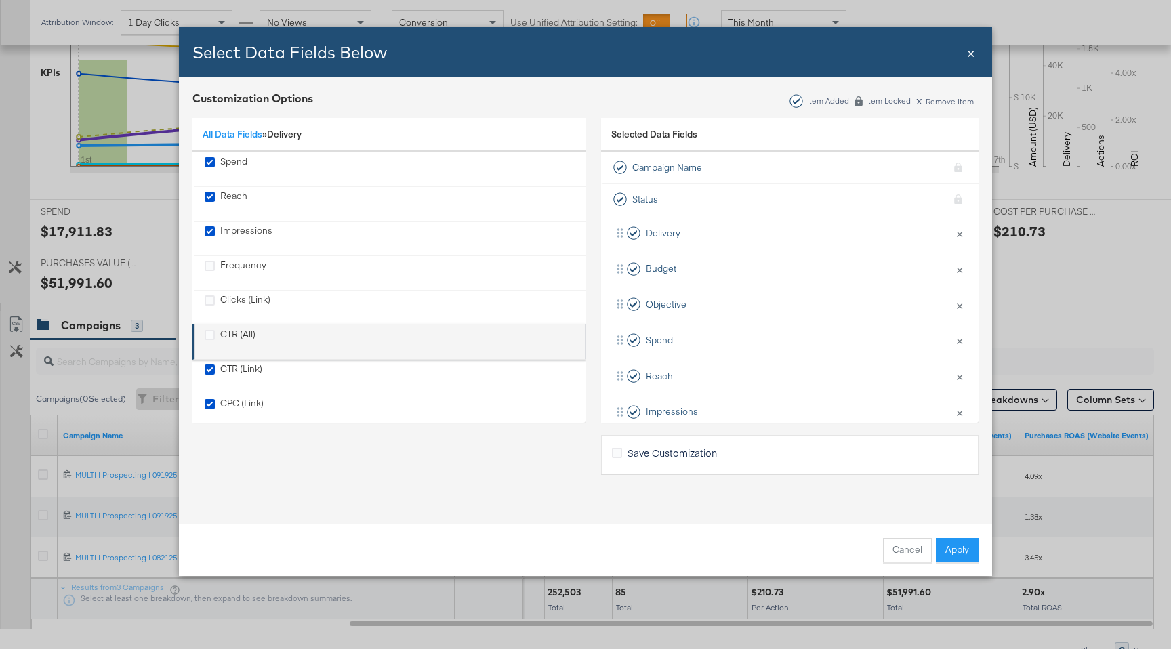
click at [247, 348] on div "CTR (All)" at bounding box center [237, 342] width 35 height 28
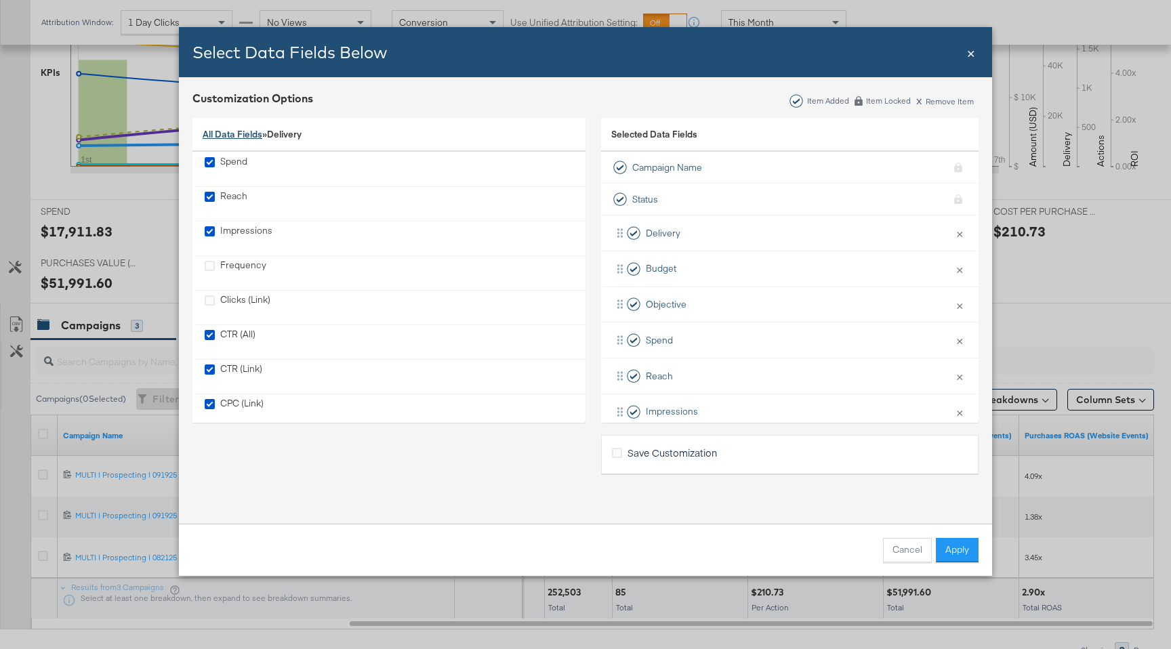
click at [243, 138] on link "All Data Fields" at bounding box center [233, 134] width 60 height 12
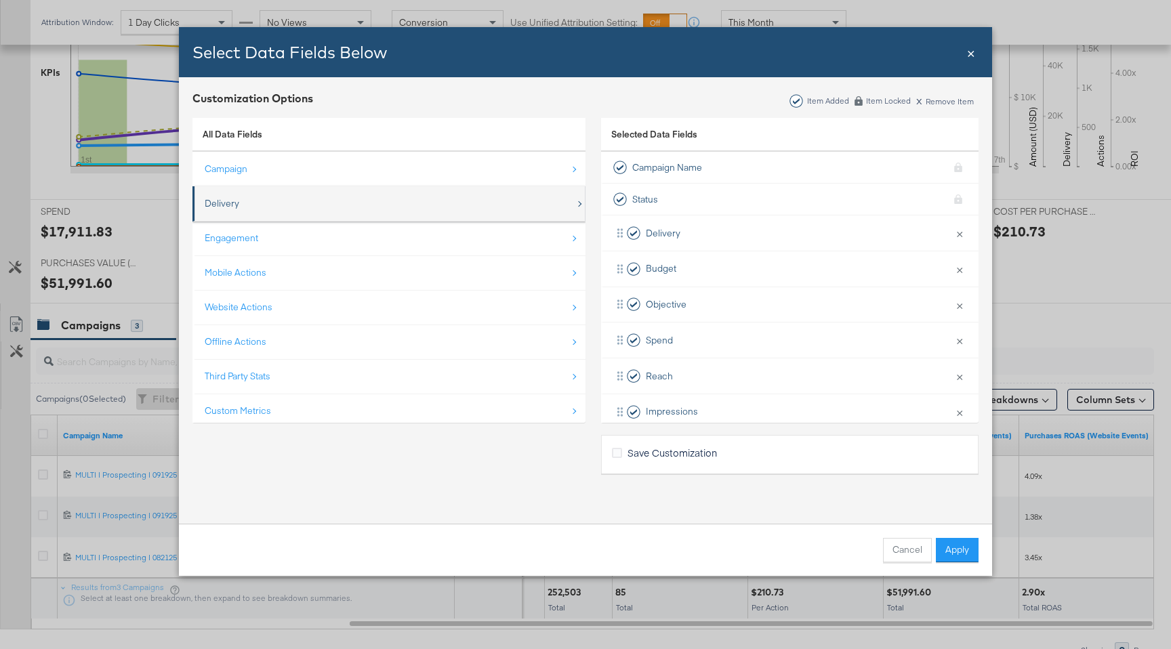
click at [278, 201] on div "Delivery" at bounding box center [390, 204] width 371 height 28
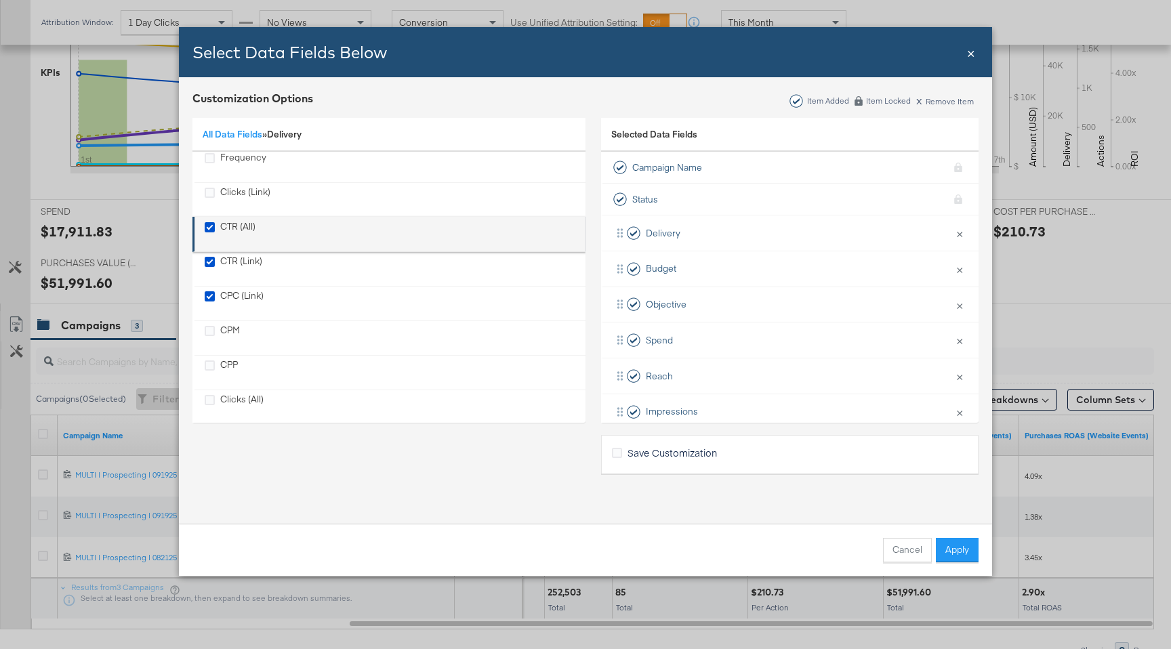
scroll to position [123, 0]
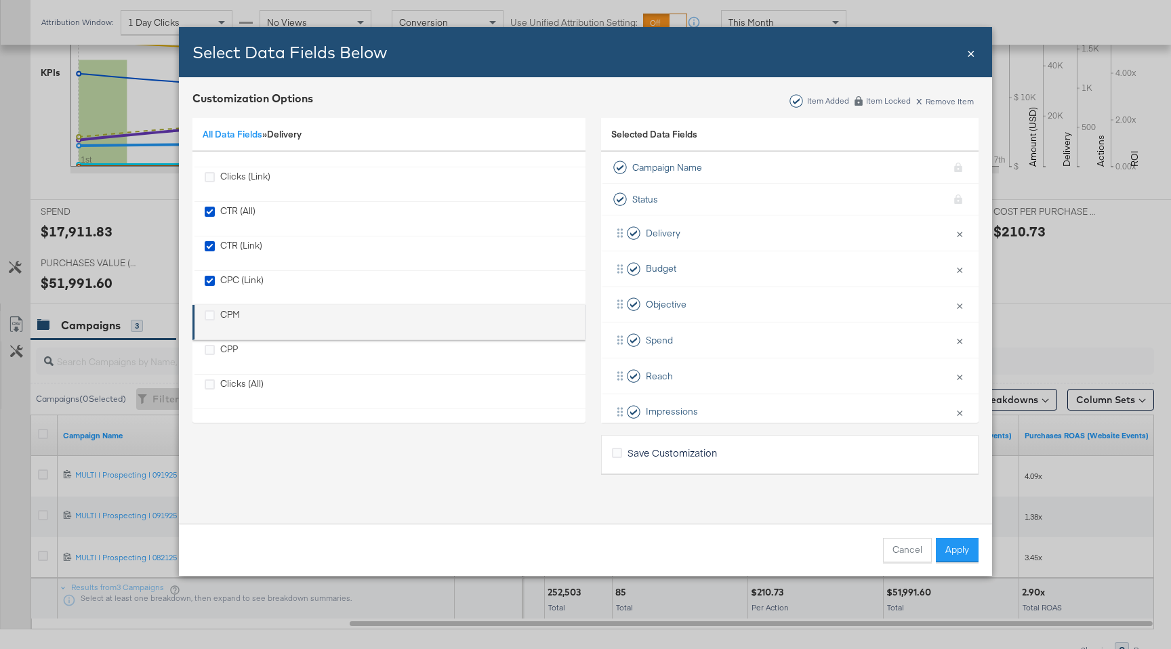
click at [287, 322] on div "CPM" at bounding box center [390, 322] width 371 height 28
click at [217, 314] on div "CPM" at bounding box center [222, 322] width 35 height 28
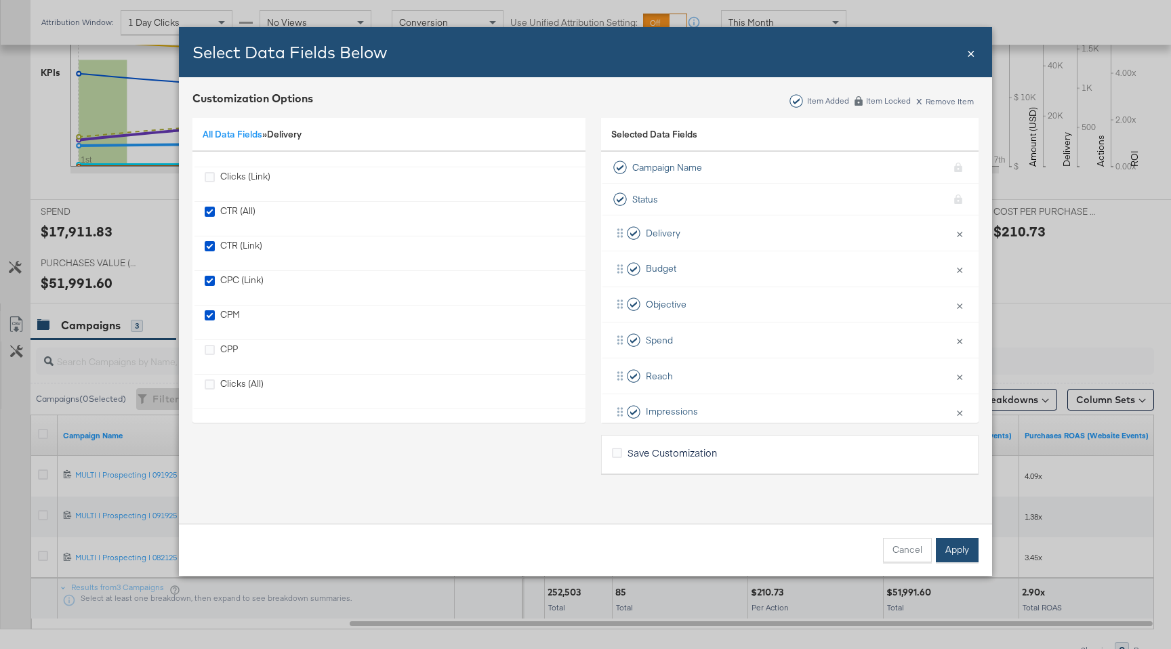
click at [967, 549] on button "Apply" at bounding box center [956, 550] width 43 height 24
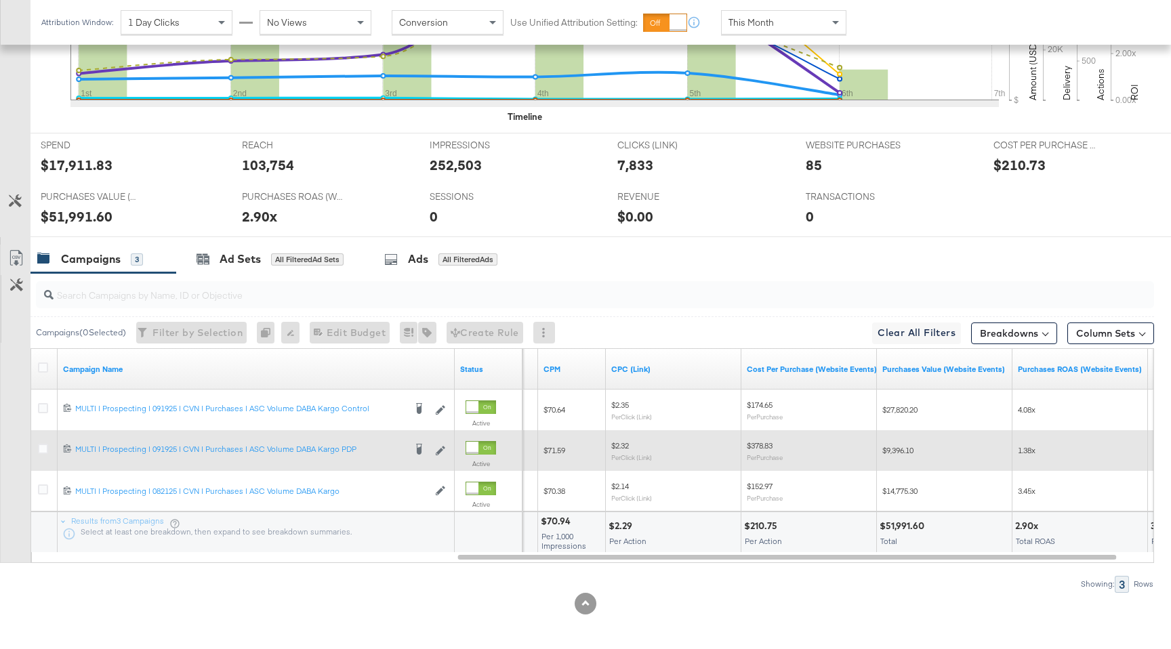
scroll to position [515, 0]
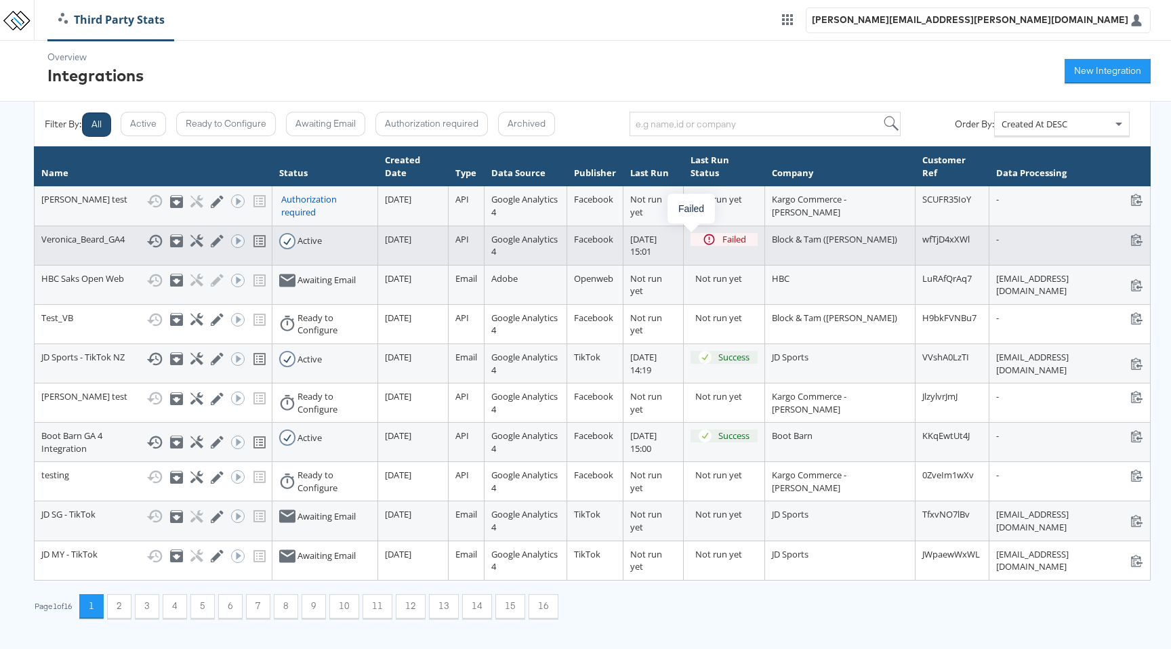
click at [722, 239] on div "Failed" at bounding box center [734, 239] width 24 height 13
